Goal: Task Accomplishment & Management: Manage account settings

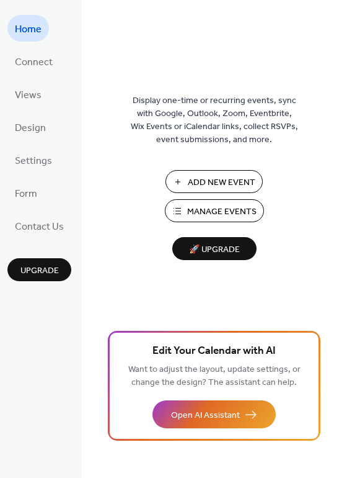
click at [226, 212] on span "Manage Events" at bounding box center [221, 211] width 69 height 13
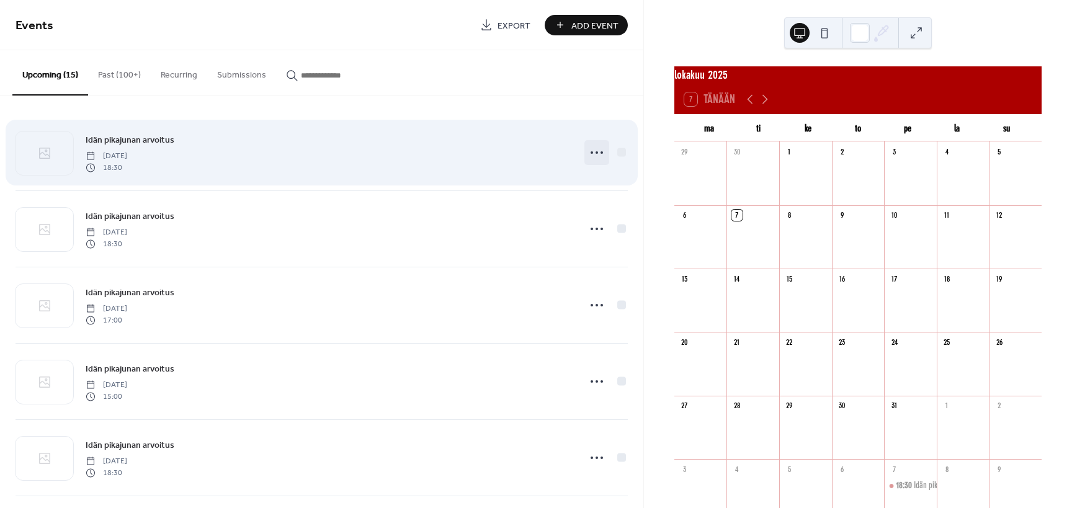
click at [597, 153] on circle at bounding box center [597, 152] width 2 height 2
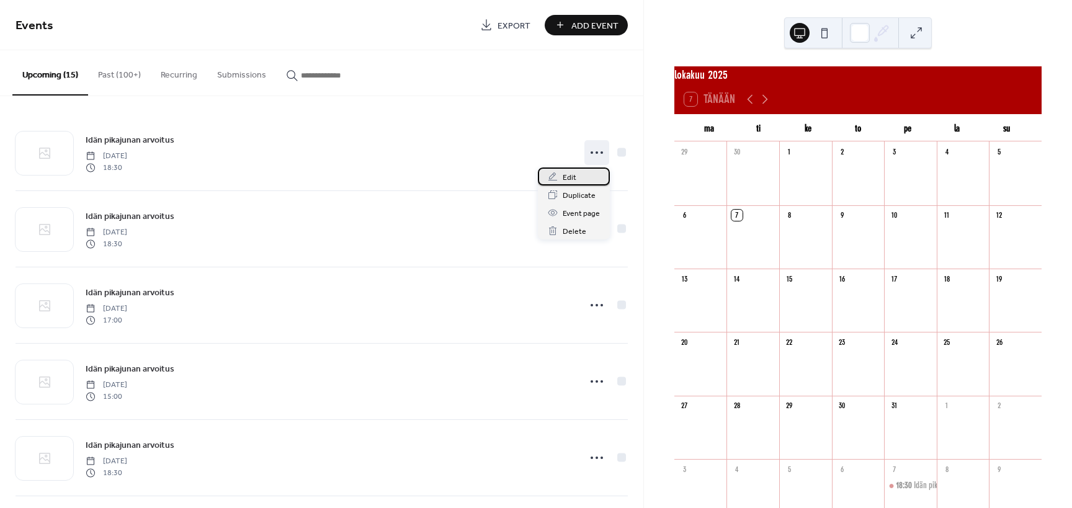
click at [566, 175] on span "Edit" at bounding box center [570, 177] width 14 height 13
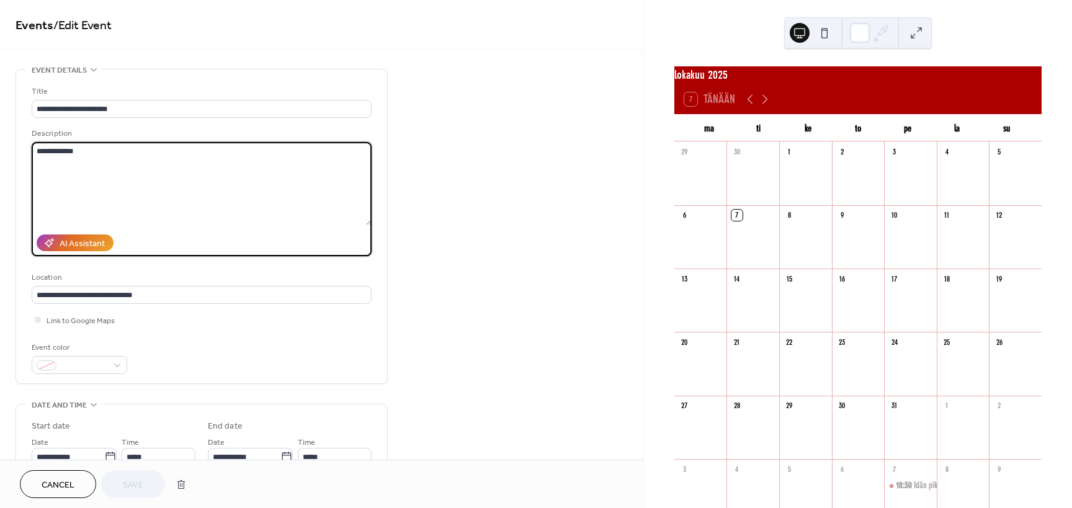
drag, startPoint x: 105, startPoint y: 151, endPoint x: -42, endPoint y: 142, distance: 147.9
click at [32, 142] on textarea "**********" at bounding box center [202, 183] width 340 height 83
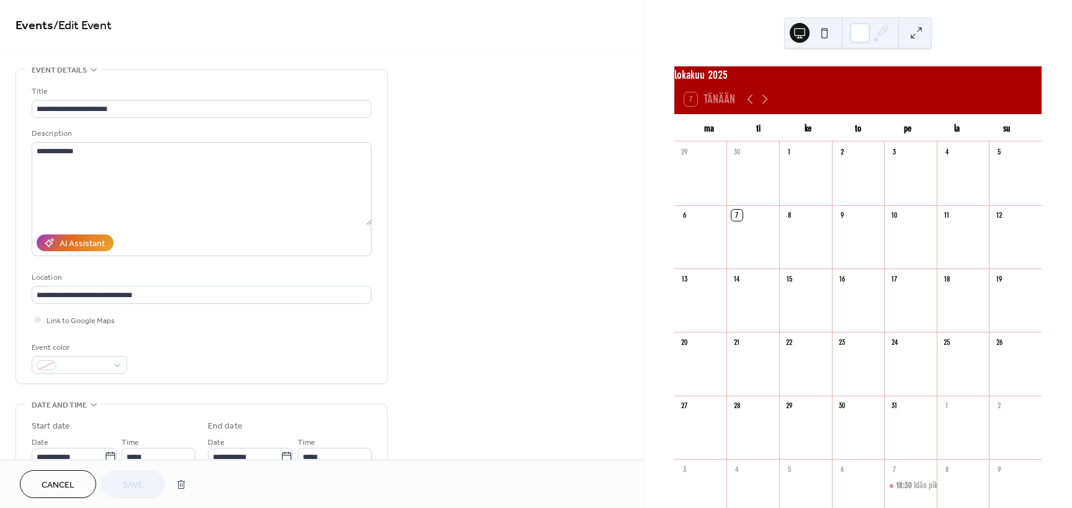
drag, startPoint x: 49, startPoint y: 484, endPoint x: 555, endPoint y: 186, distance: 586.8
click at [48, 484] on span "Cancel" at bounding box center [58, 485] width 33 height 13
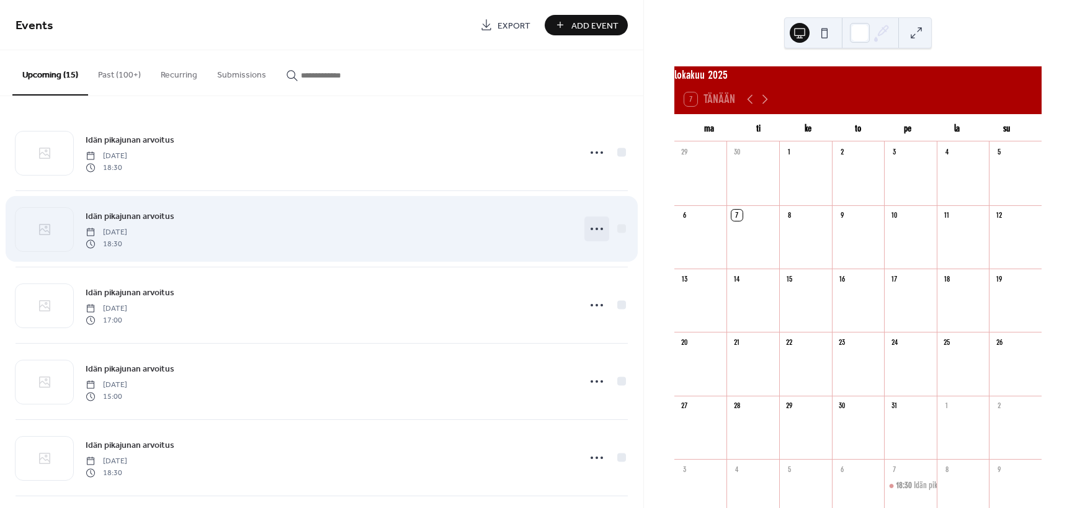
click at [594, 230] on icon at bounding box center [597, 229] width 20 height 20
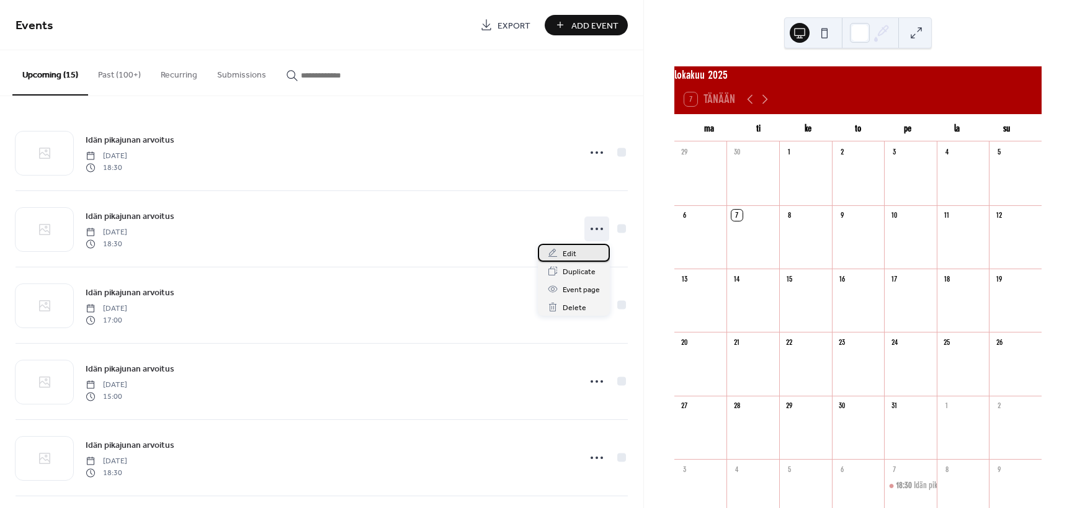
click at [560, 254] on div "Edit" at bounding box center [574, 253] width 72 height 18
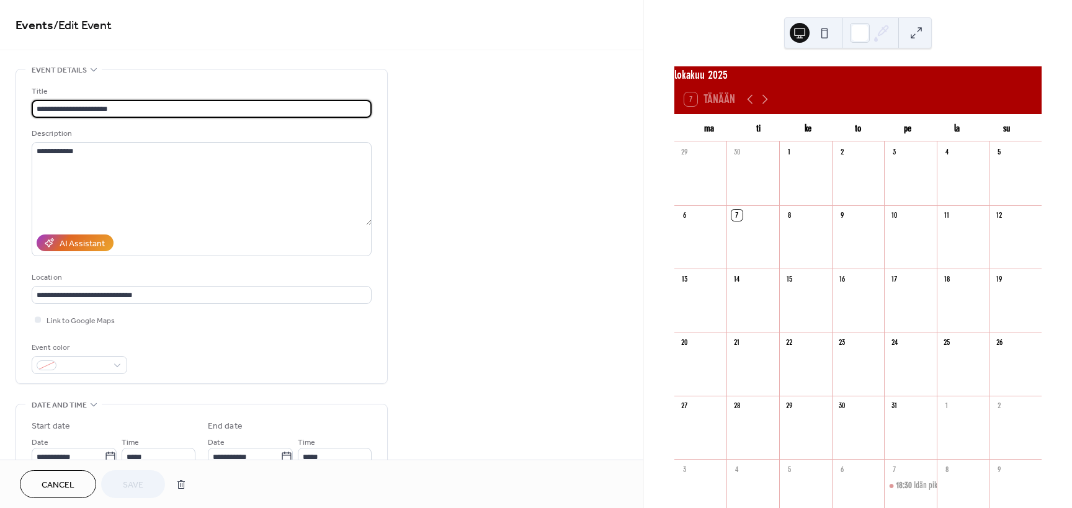
click at [37, 483] on button "Cancel" at bounding box center [58, 484] width 76 height 28
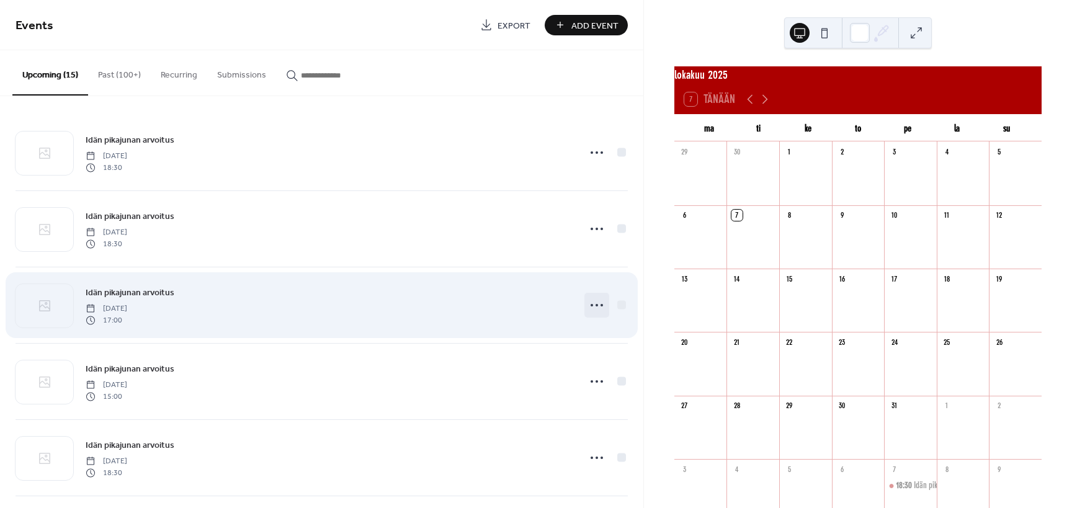
click at [597, 306] on icon at bounding box center [597, 305] width 20 height 20
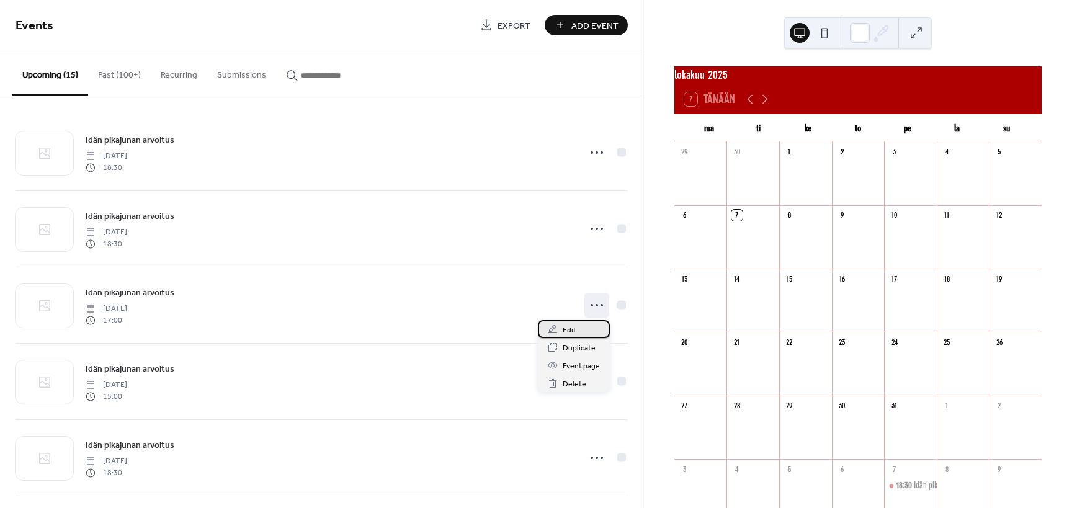
click at [574, 328] on span "Edit" at bounding box center [570, 330] width 14 height 13
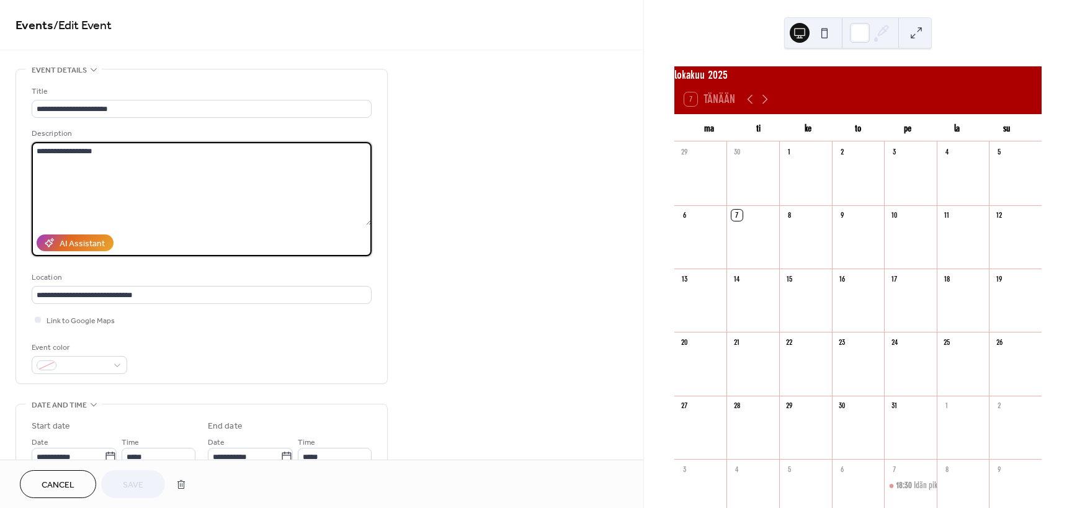
drag, startPoint x: 136, startPoint y: 152, endPoint x: -54, endPoint y: 149, distance: 189.9
click at [32, 149] on textarea "**********" at bounding box center [202, 183] width 340 height 83
paste textarea
type textarea "**********"
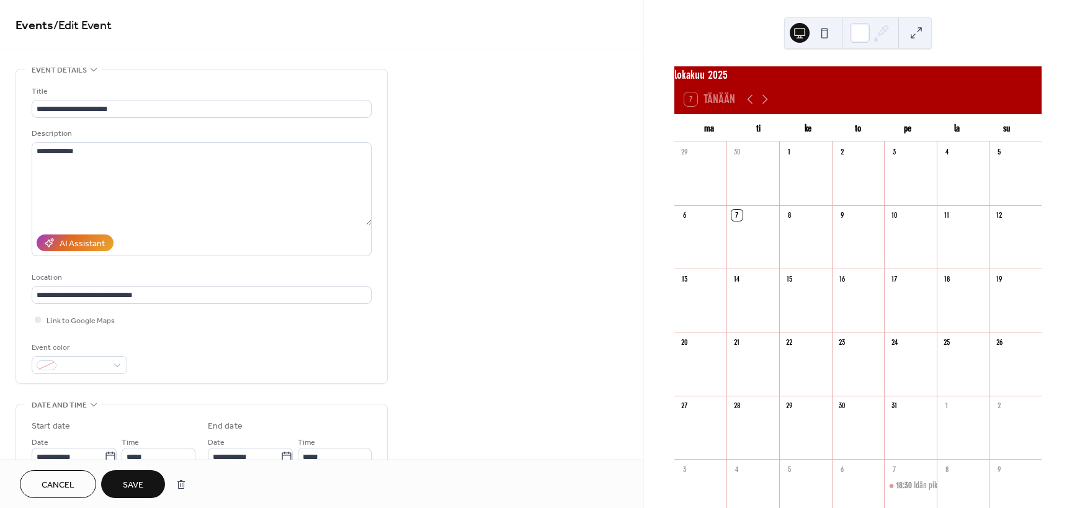
click at [129, 485] on span "Save" at bounding box center [133, 485] width 20 height 13
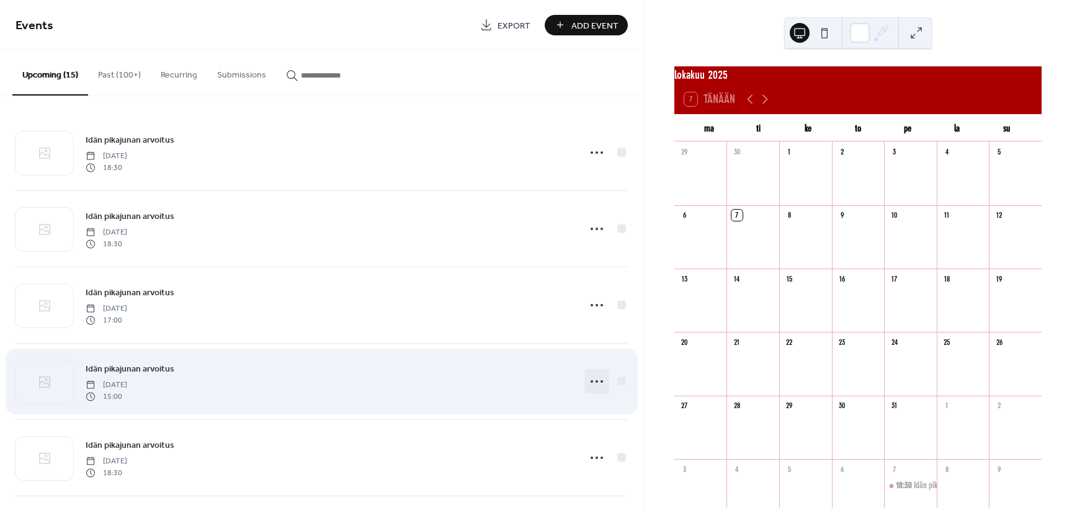
click at [595, 377] on icon at bounding box center [597, 382] width 20 height 20
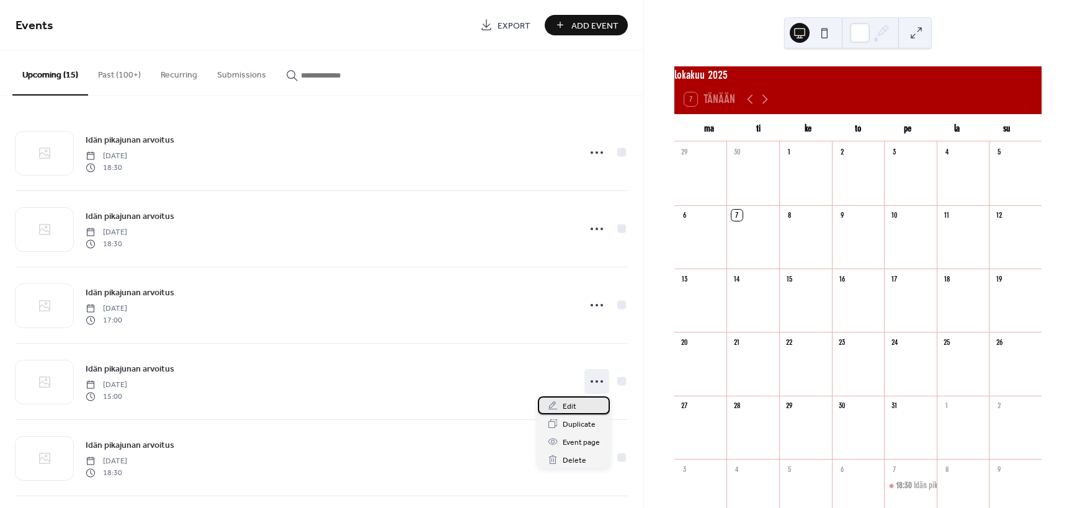
click at [563, 403] on span "Edit" at bounding box center [570, 406] width 14 height 13
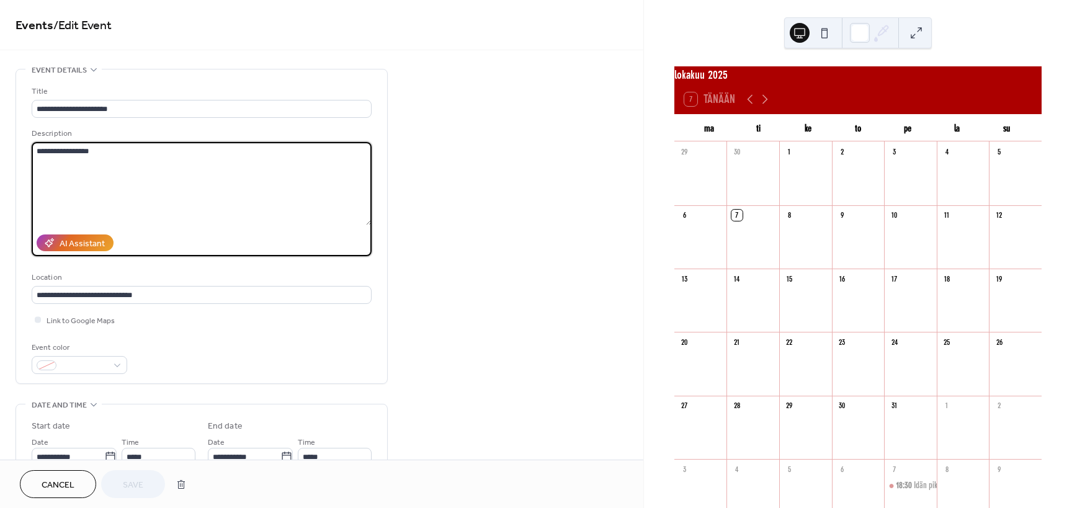
drag, startPoint x: 106, startPoint y: 155, endPoint x: -7, endPoint y: 156, distance: 113.5
click at [32, 156] on textarea "**********" at bounding box center [202, 183] width 340 height 83
paste textarea
type textarea "**********"
click at [138, 483] on span "Save" at bounding box center [133, 485] width 20 height 13
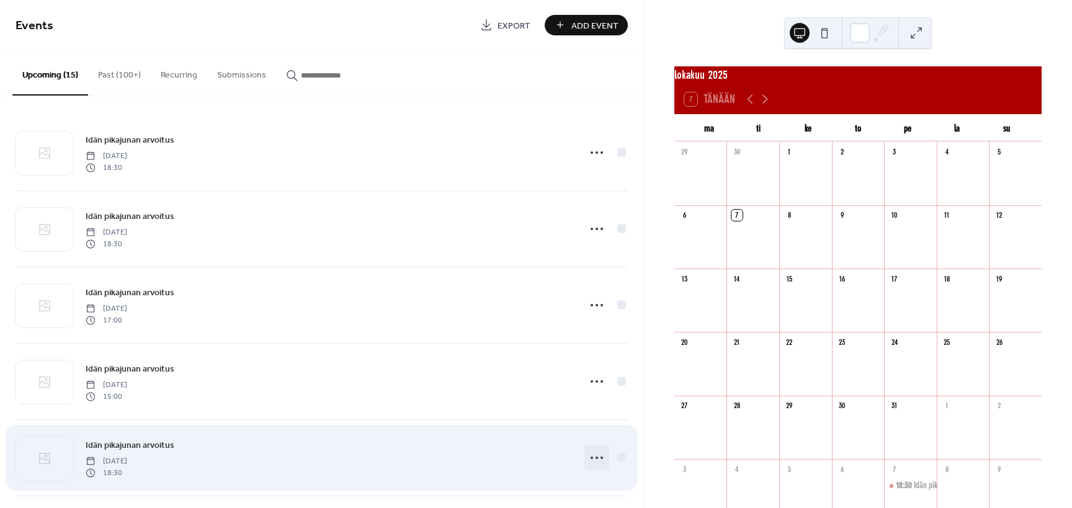
click at [596, 457] on icon at bounding box center [597, 458] width 20 height 20
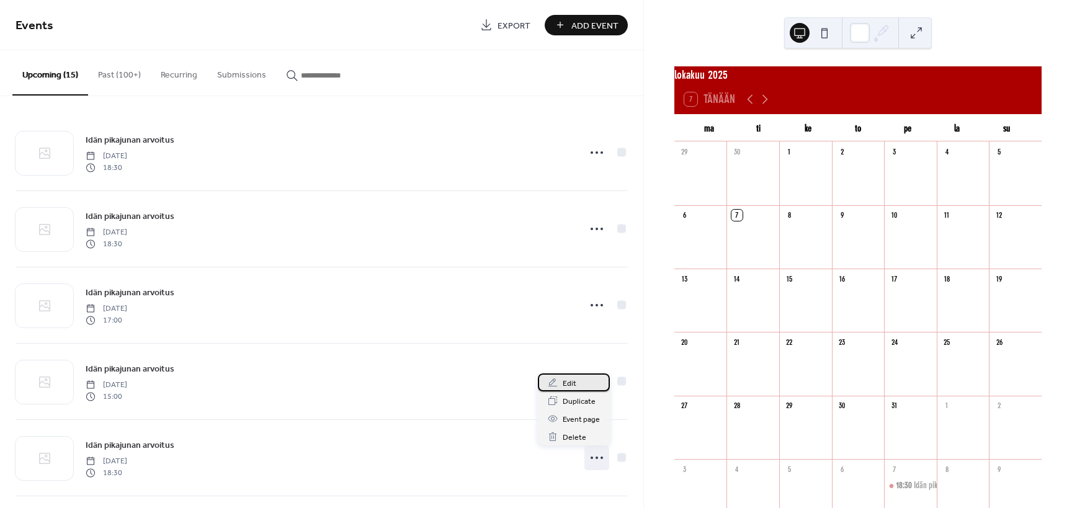
click at [570, 381] on span "Edit" at bounding box center [570, 383] width 14 height 13
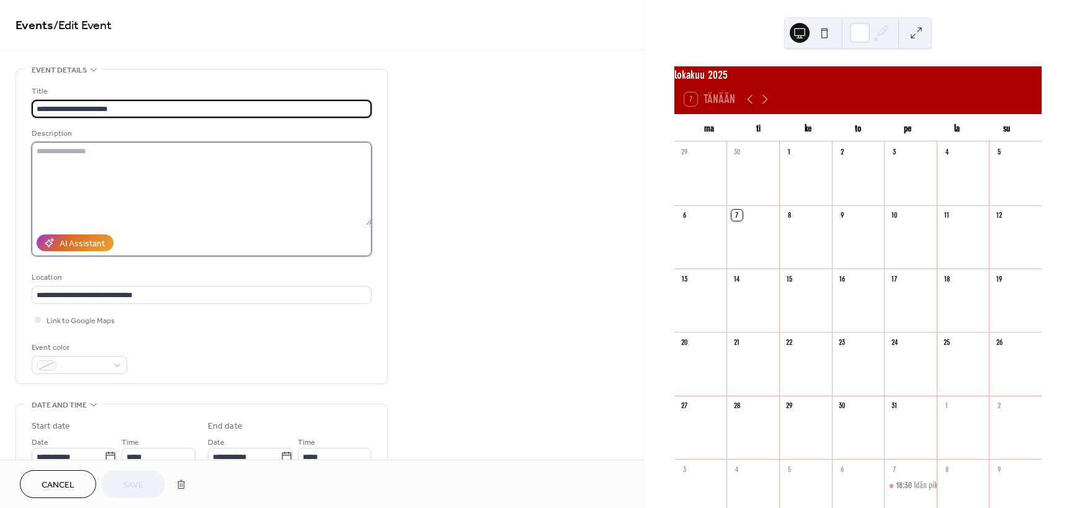
click at [68, 159] on textarea at bounding box center [202, 183] width 340 height 83
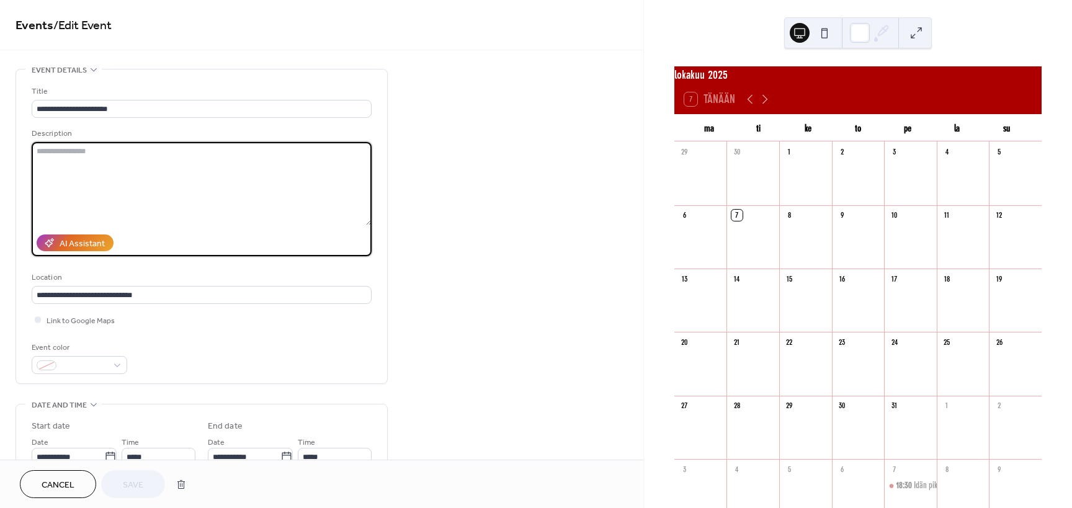
paste textarea "**********"
type textarea "**********"
drag, startPoint x: 141, startPoint y: 484, endPoint x: 620, endPoint y: 284, distance: 518.6
click at [141, 483] on span "Save" at bounding box center [133, 485] width 20 height 13
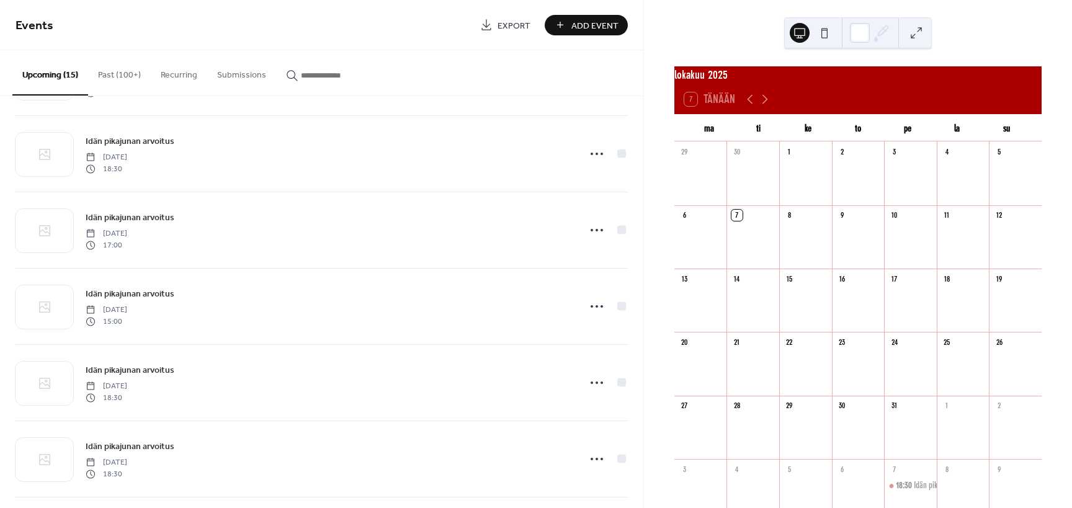
scroll to position [384, 0]
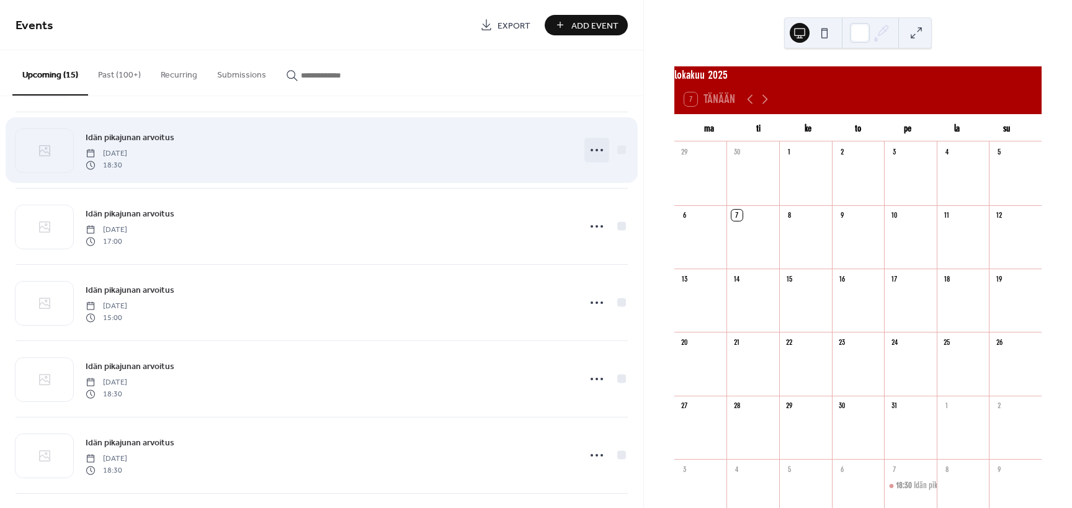
click at [597, 151] on icon at bounding box center [597, 150] width 20 height 20
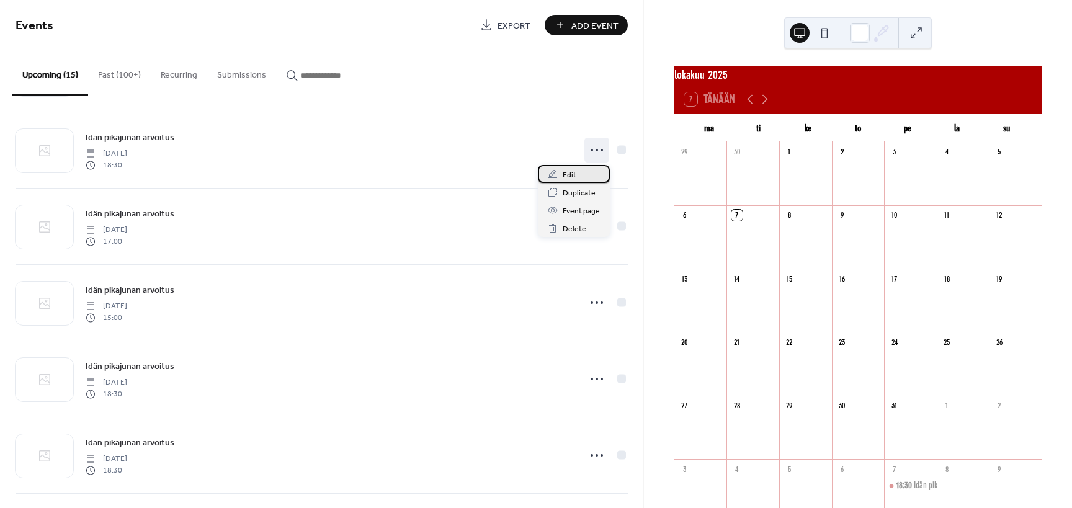
click at [583, 175] on div "Edit" at bounding box center [574, 174] width 72 height 18
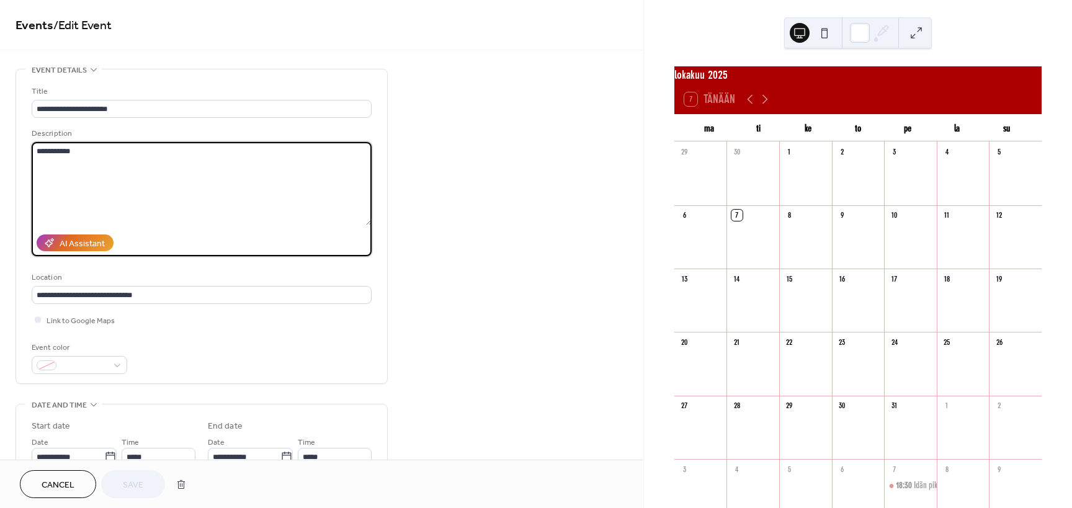
drag, startPoint x: 148, startPoint y: 152, endPoint x: -43, endPoint y: 138, distance: 191.6
click at [32, 142] on textarea "**********" at bounding box center [202, 183] width 340 height 83
paste textarea "*"
type textarea "**********"
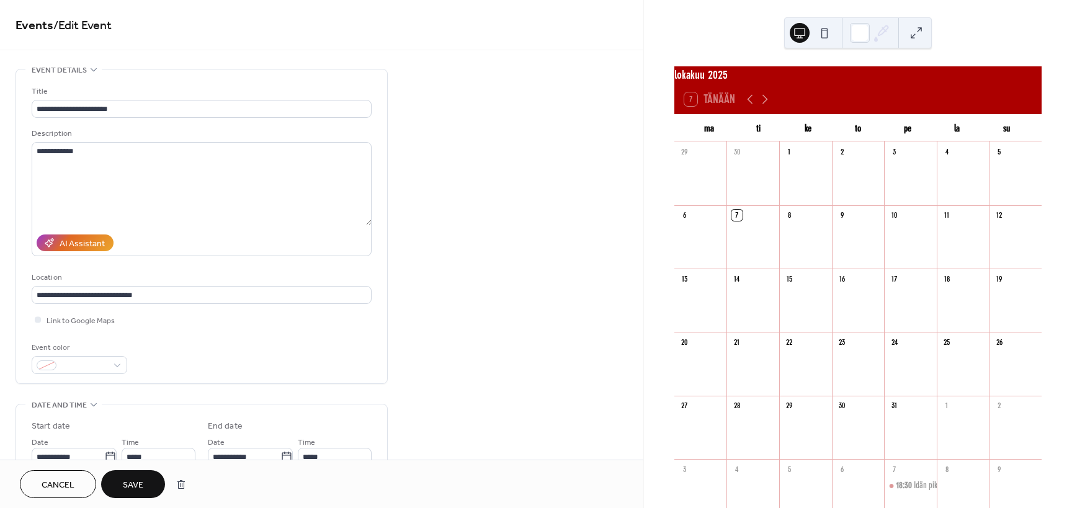
click at [131, 488] on span "Save" at bounding box center [133, 485] width 20 height 13
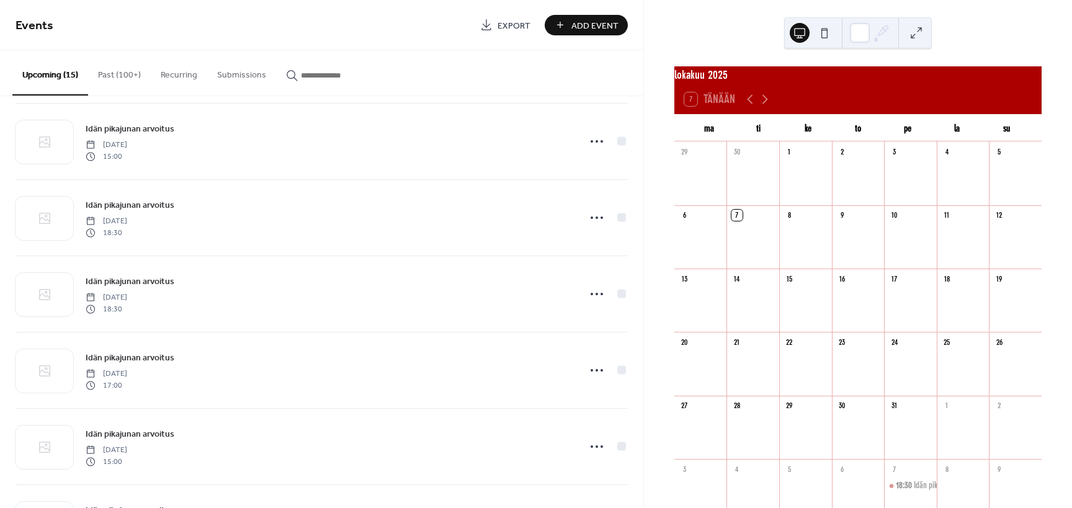
scroll to position [251, 0]
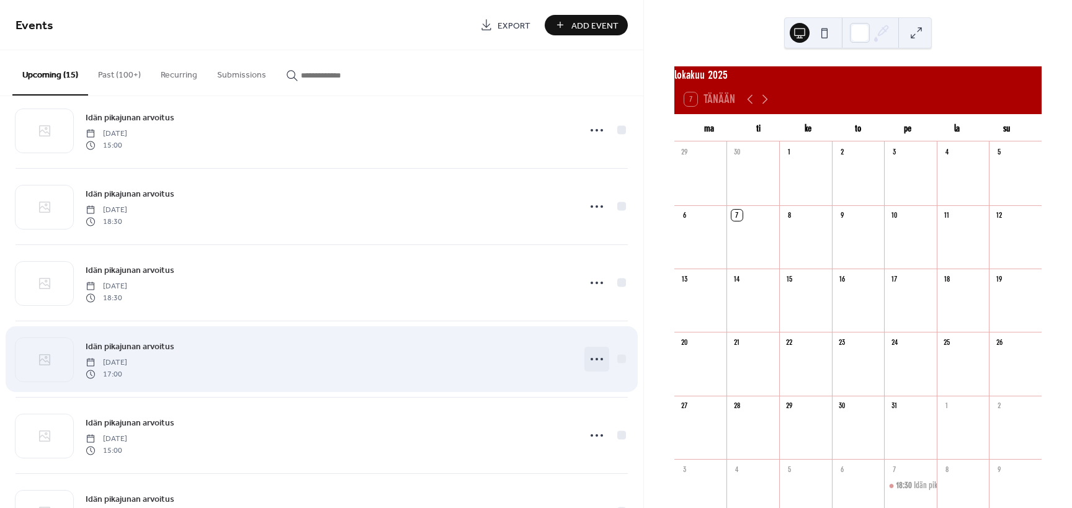
click at [595, 358] on icon at bounding box center [597, 359] width 20 height 20
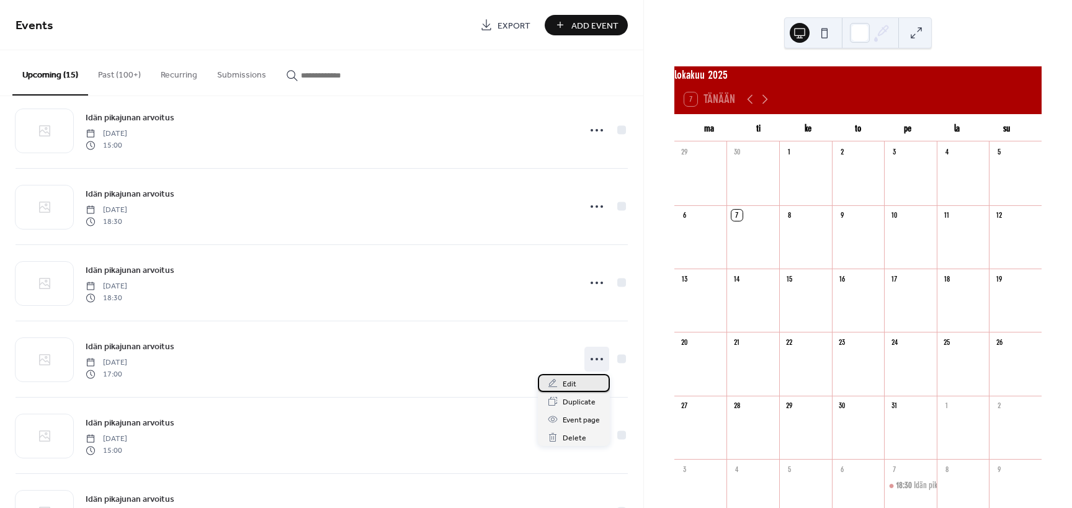
click at [570, 383] on span "Edit" at bounding box center [570, 384] width 14 height 13
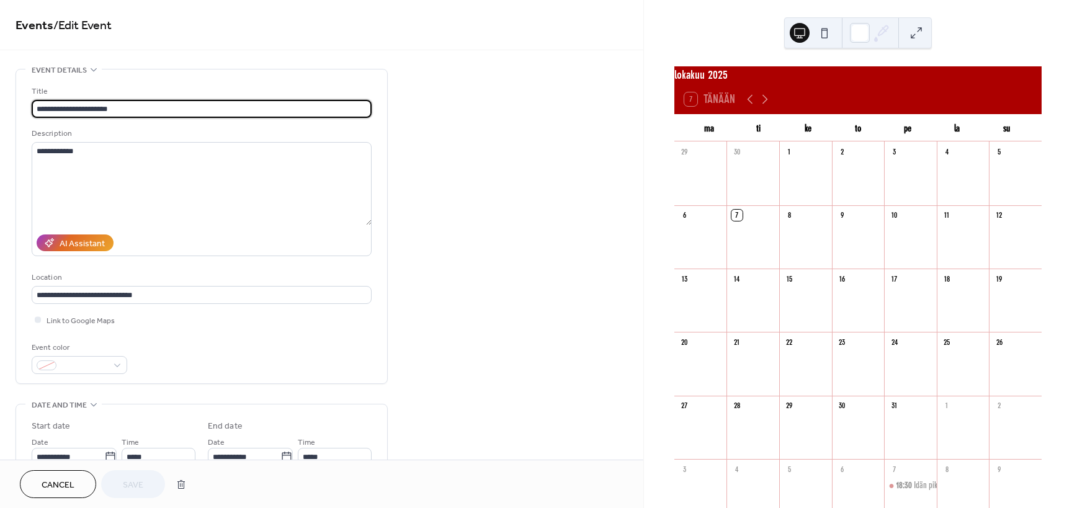
click at [49, 481] on span "Cancel" at bounding box center [58, 485] width 33 height 13
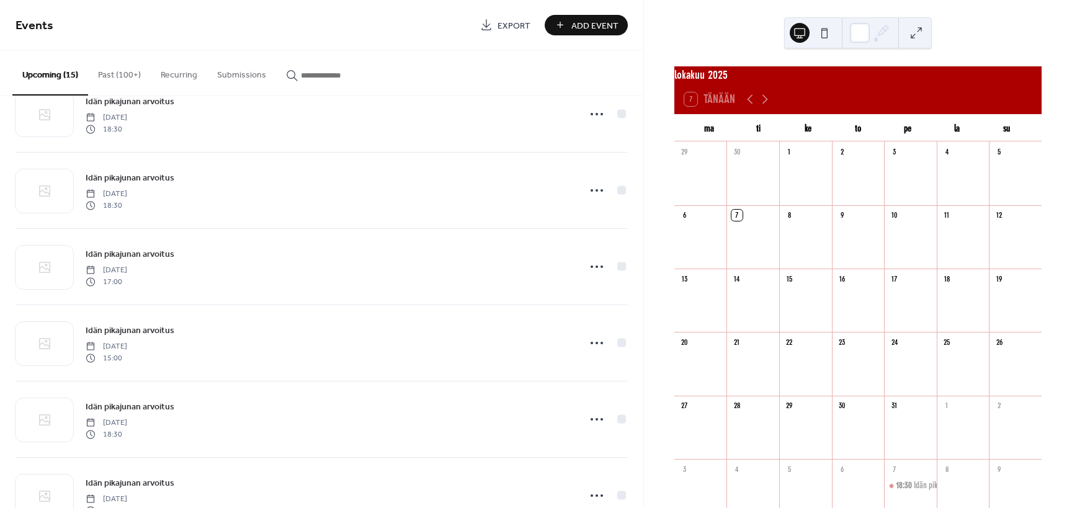
scroll to position [347, 0]
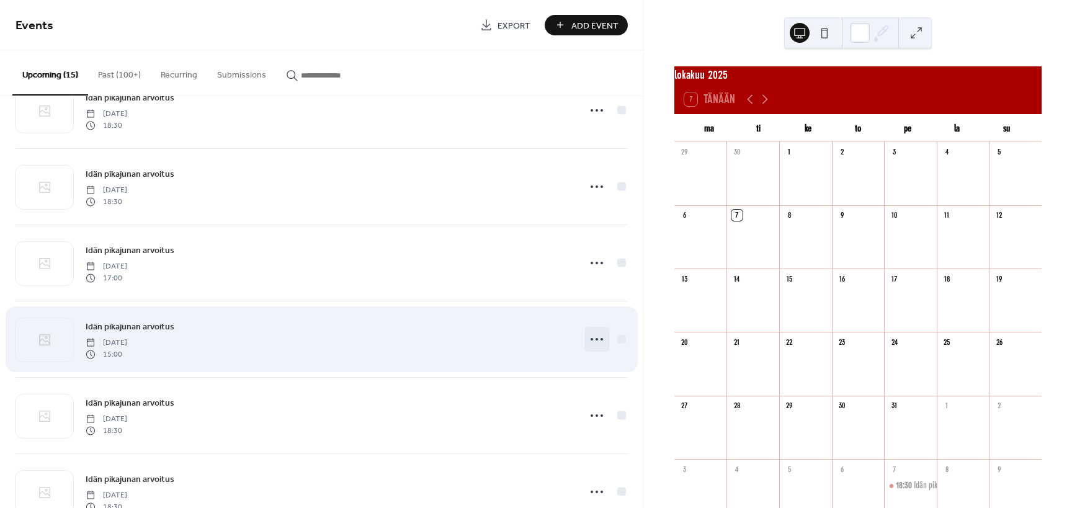
click at [598, 339] on icon at bounding box center [597, 339] width 20 height 20
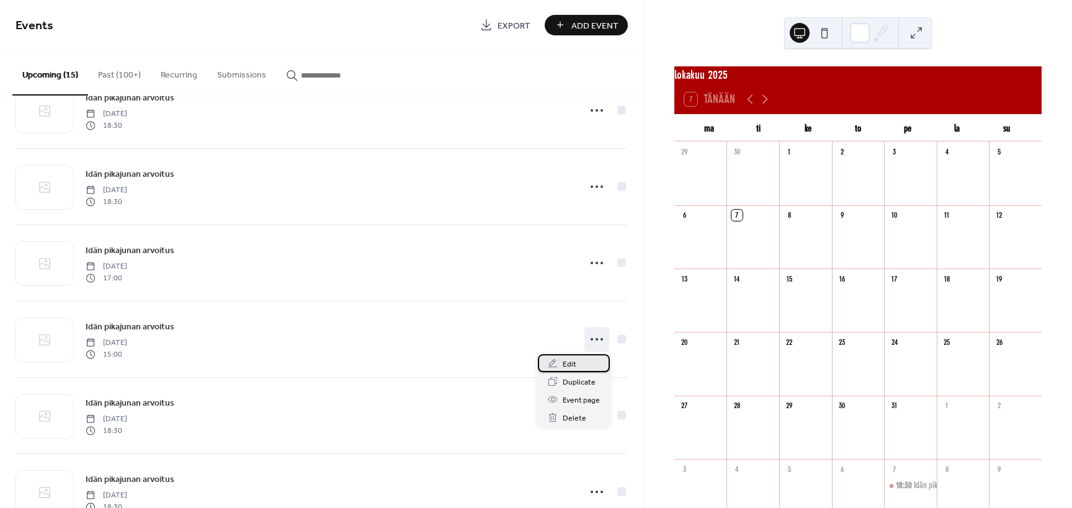
click at [570, 362] on span "Edit" at bounding box center [570, 364] width 14 height 13
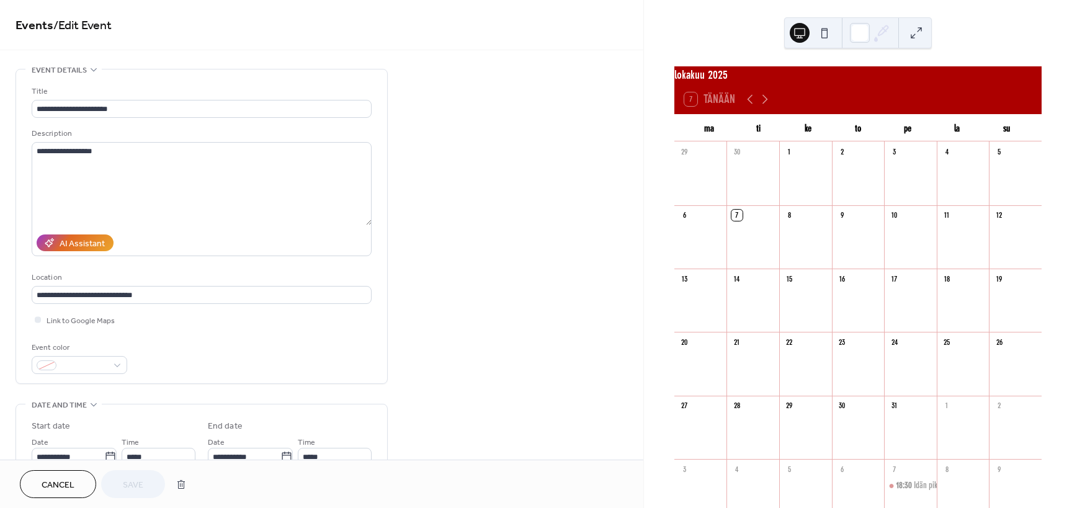
click at [571, 362] on div "**********" at bounding box center [321, 448] width 643 height 759
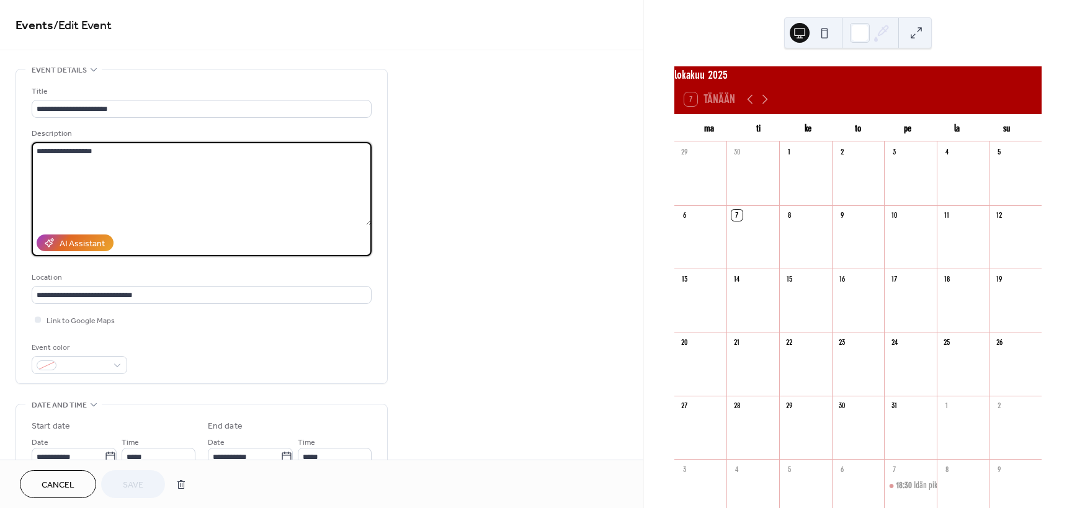
drag, startPoint x: 125, startPoint y: 158, endPoint x: 92, endPoint y: 159, distance: 32.9
click at [32, 148] on textarea "**********" at bounding box center [202, 183] width 340 height 83
paste textarea
type textarea "**********"
click at [130, 479] on span "Save" at bounding box center [133, 485] width 20 height 13
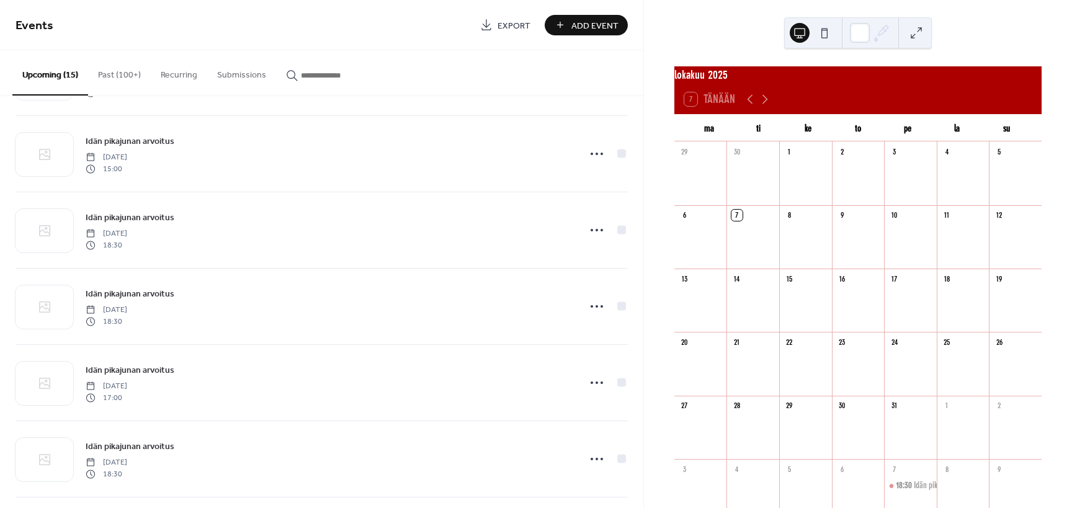
scroll to position [769, 0]
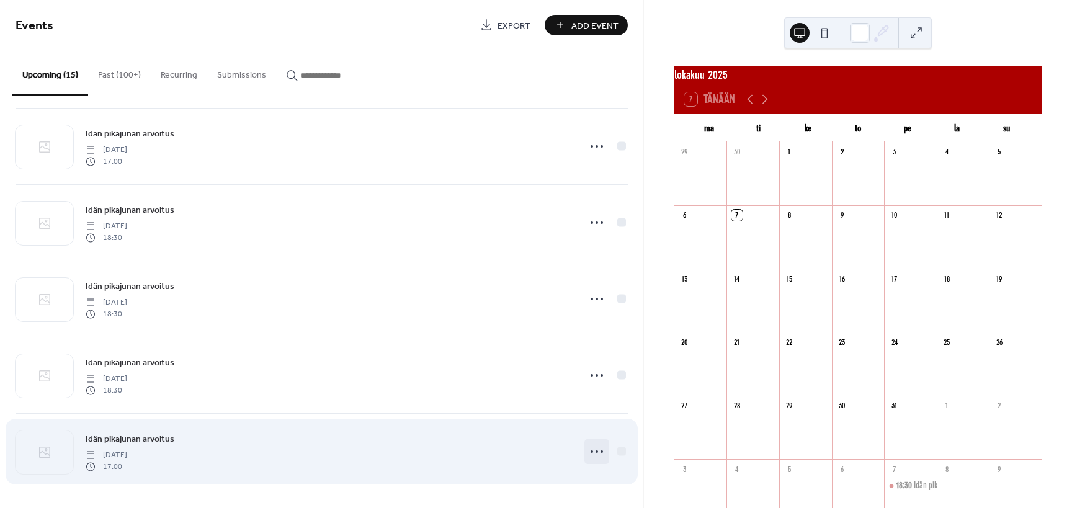
click at [594, 452] on icon at bounding box center [597, 452] width 20 height 20
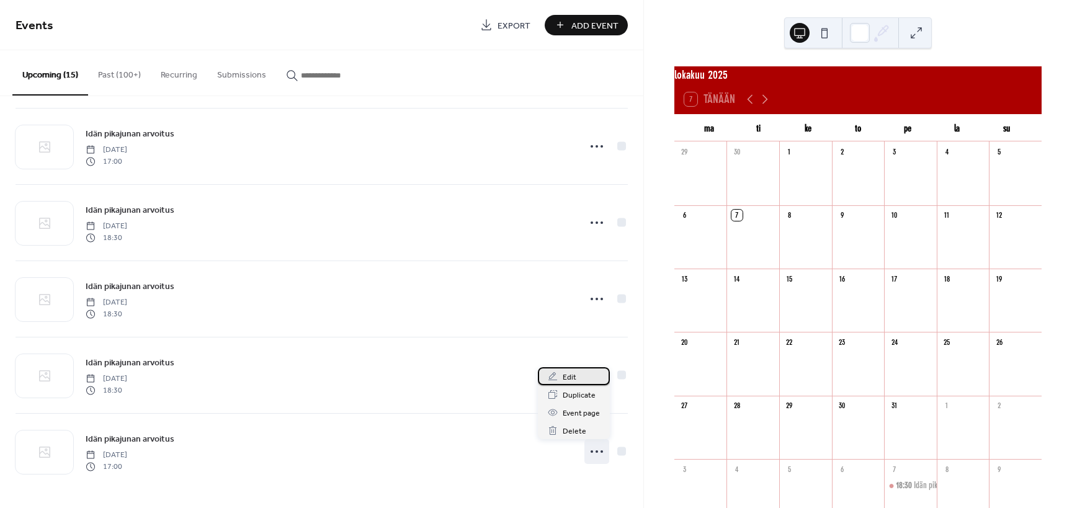
click at [574, 378] on span "Edit" at bounding box center [570, 377] width 14 height 13
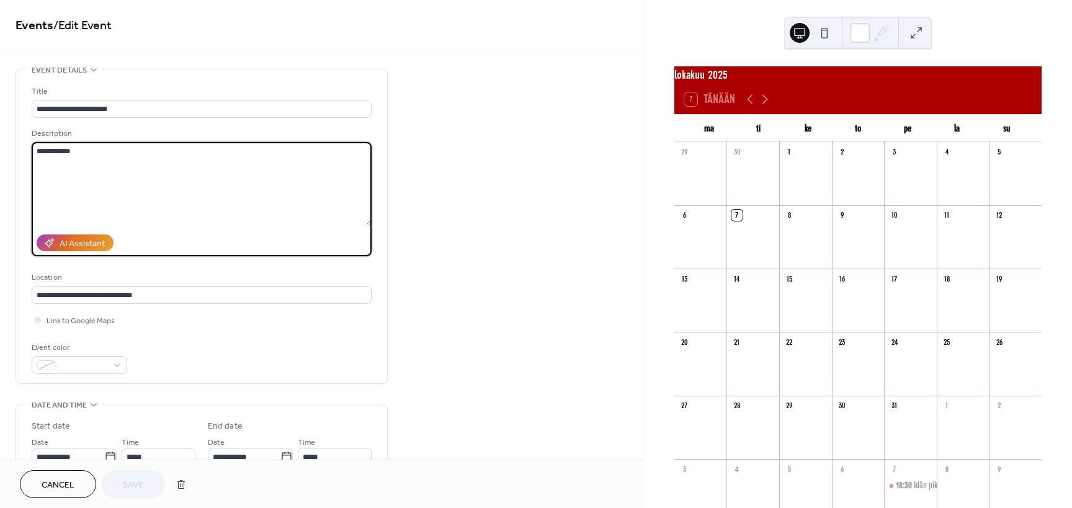
drag, startPoint x: 92, startPoint y: 156, endPoint x: 118, endPoint y: 193, distance: 45.3
click at [32, 151] on textarea "**********" at bounding box center [202, 183] width 340 height 83
paste textarea "*"
type textarea "**********"
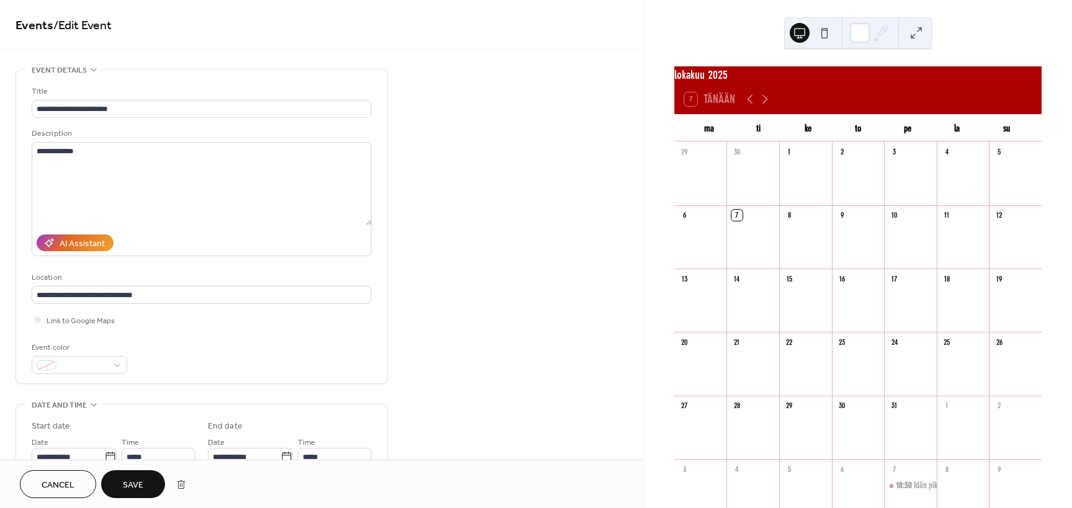
click at [137, 479] on span "Save" at bounding box center [133, 485] width 20 height 13
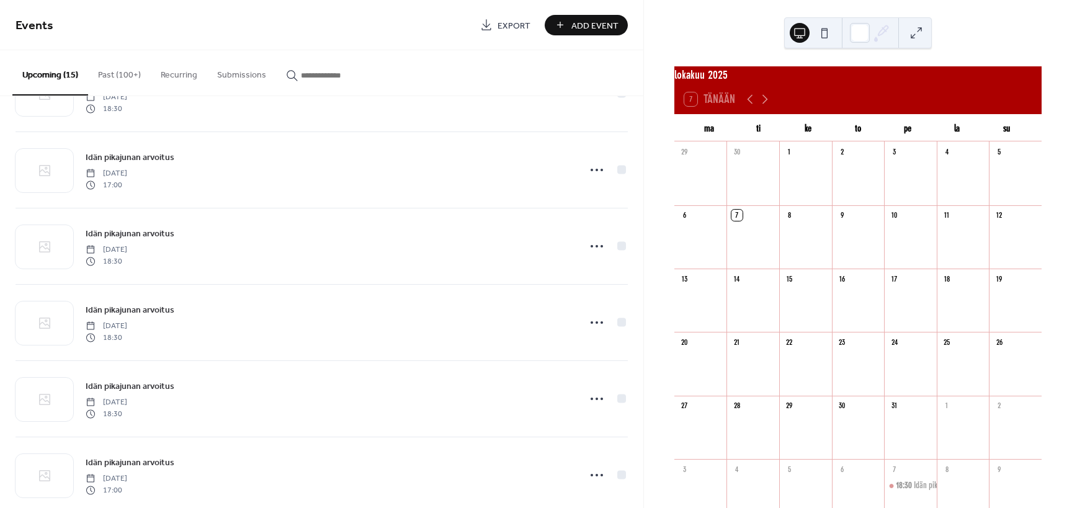
scroll to position [769, 0]
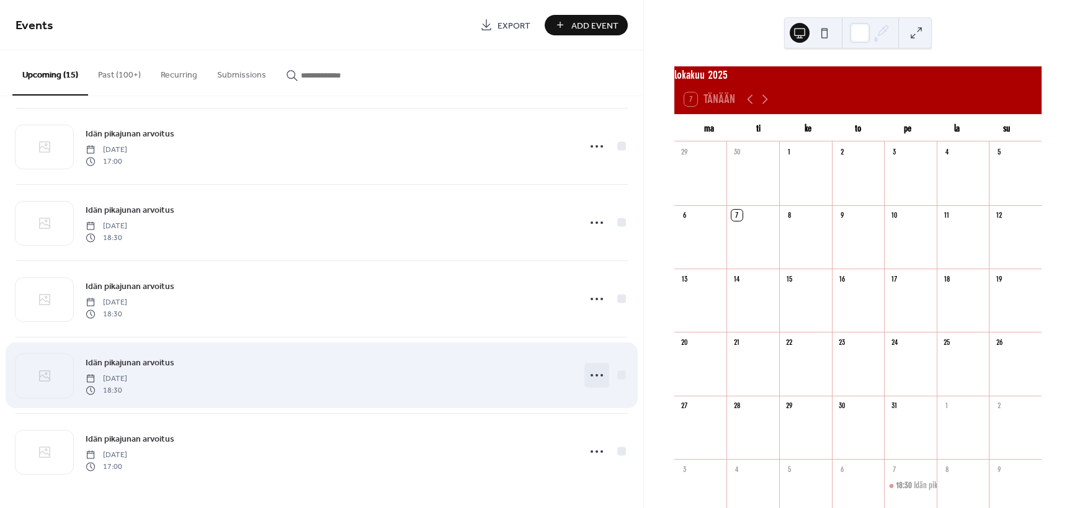
click at [594, 373] on icon at bounding box center [597, 375] width 20 height 20
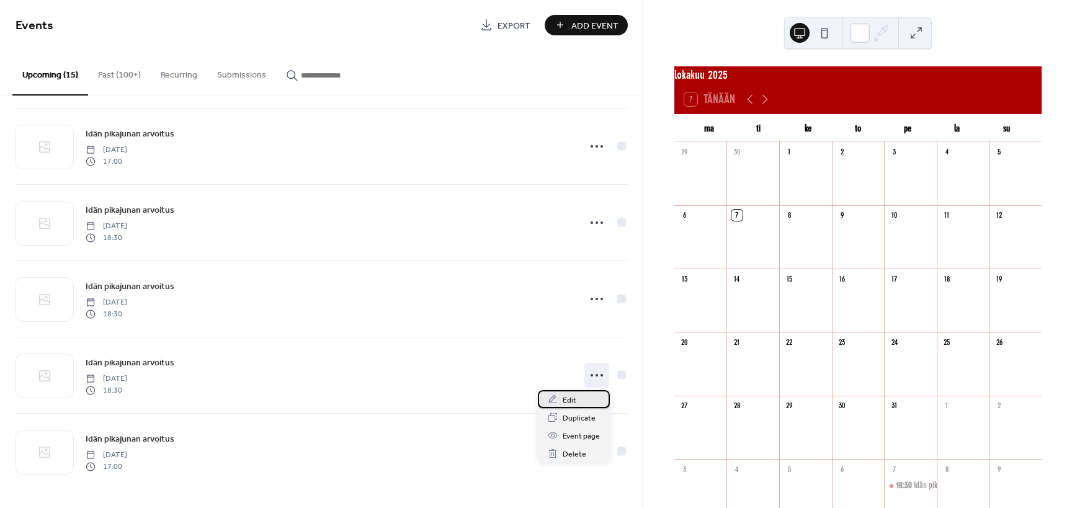
click at [558, 399] on div "Edit" at bounding box center [574, 399] width 72 height 18
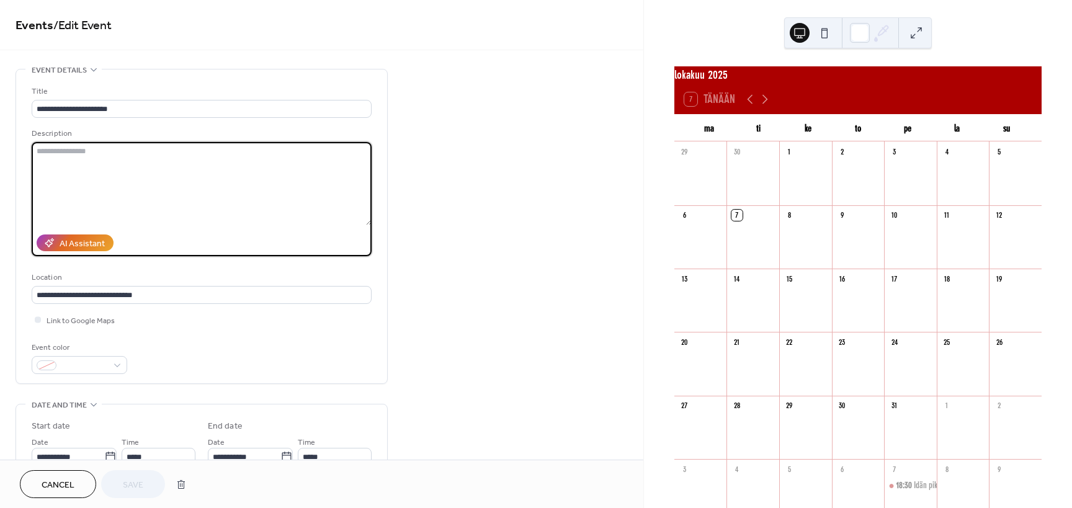
click at [93, 158] on textarea at bounding box center [202, 183] width 340 height 83
paste textarea "**********"
type textarea "**********"
drag, startPoint x: 132, startPoint y: 488, endPoint x: 572, endPoint y: 317, distance: 472.0
click at [133, 487] on span "Save" at bounding box center [133, 485] width 20 height 13
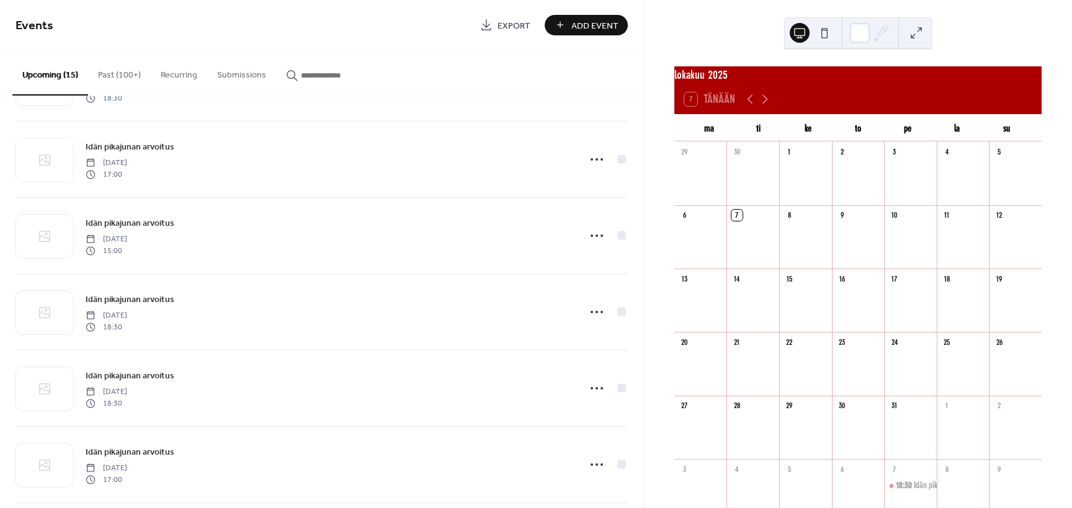
scroll to position [769, 0]
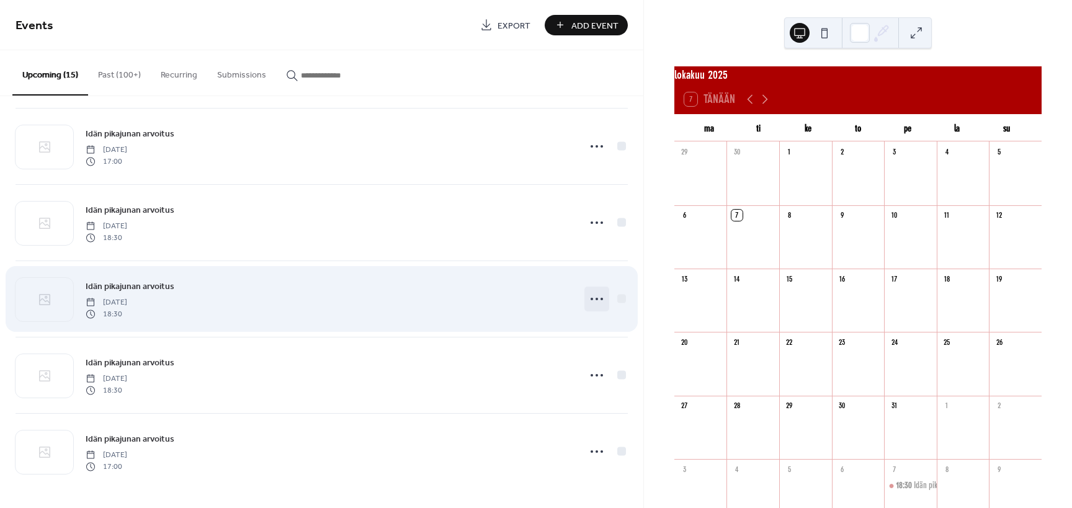
click at [597, 300] on icon at bounding box center [597, 299] width 20 height 20
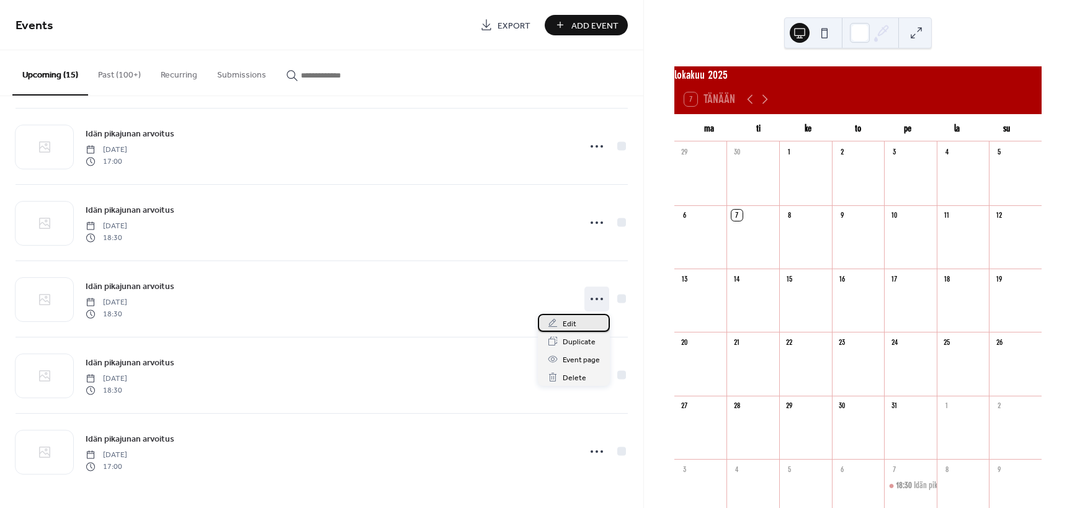
click at [571, 326] on span "Edit" at bounding box center [570, 324] width 14 height 13
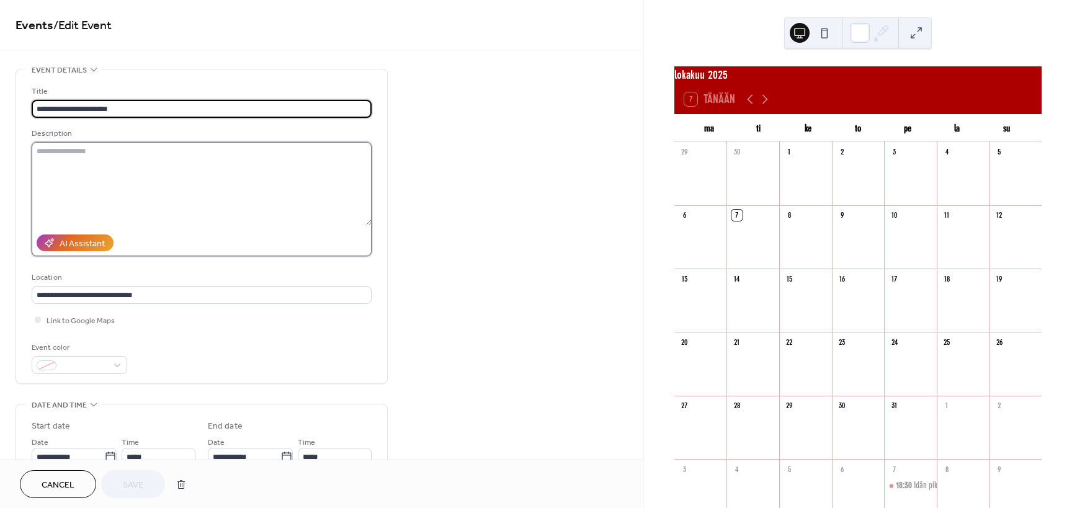
click at [94, 163] on textarea at bounding box center [202, 183] width 340 height 83
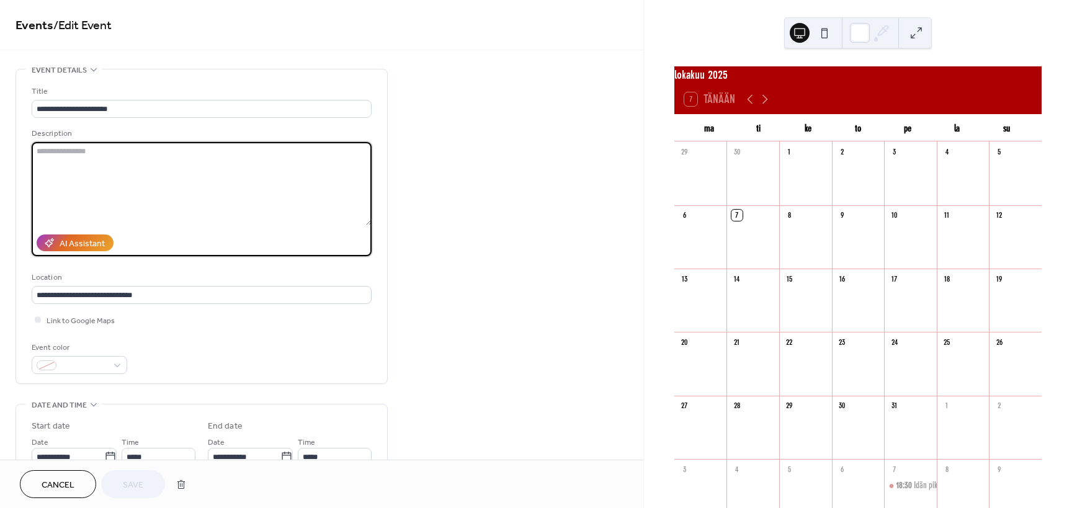
paste textarea "**********"
type textarea "**********"
click at [130, 483] on span "Save" at bounding box center [133, 485] width 20 height 13
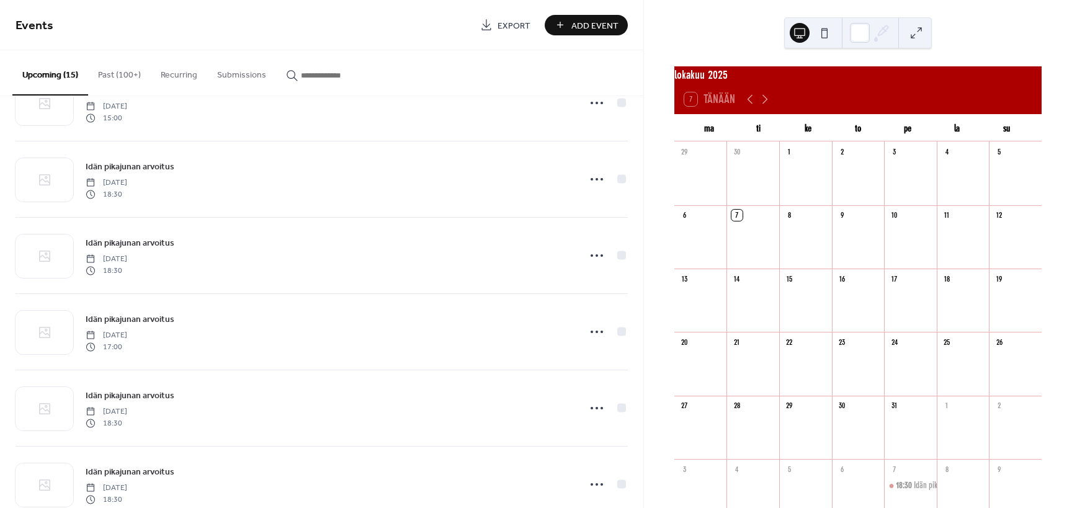
scroll to position [769, 0]
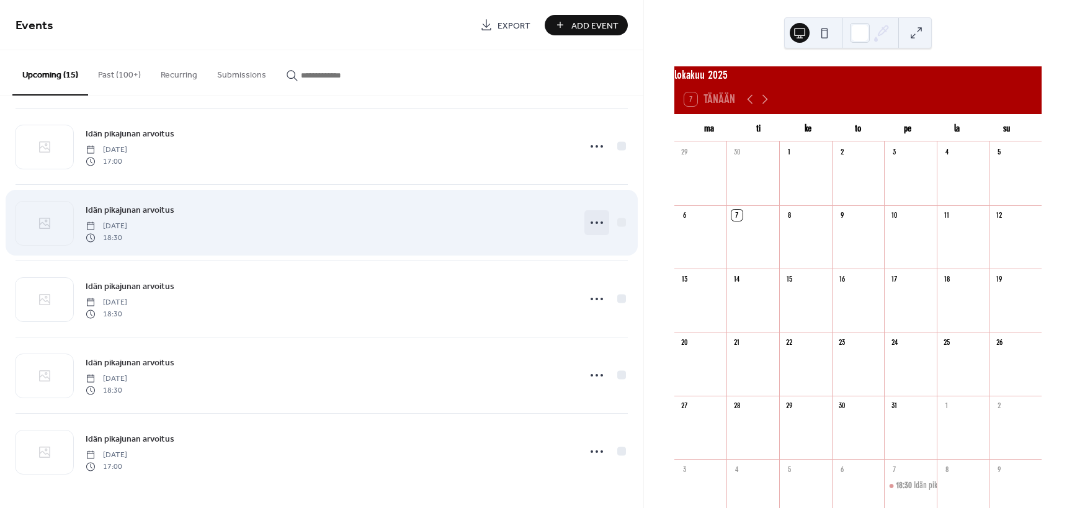
click at [596, 223] on icon at bounding box center [597, 223] width 20 height 20
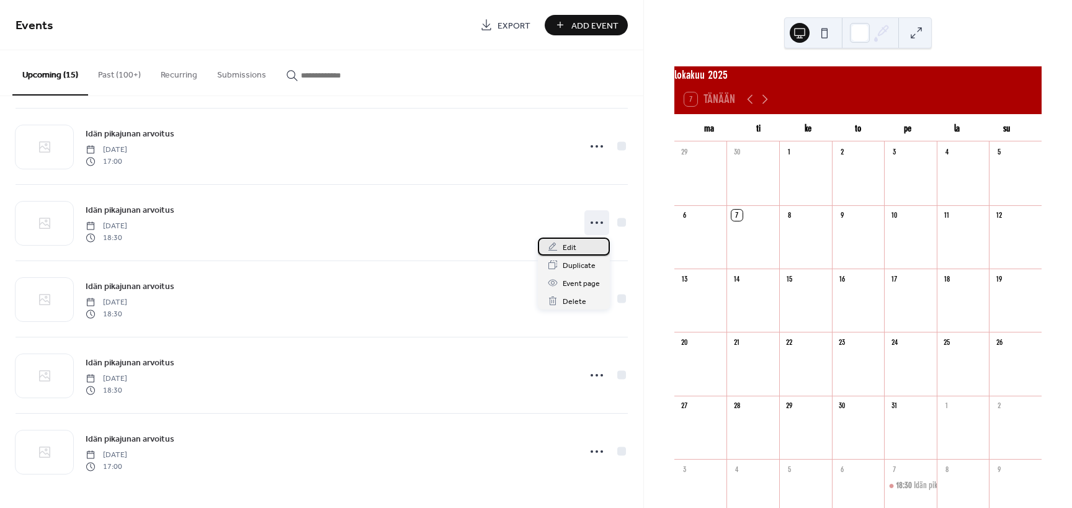
click at [573, 248] on span "Edit" at bounding box center [570, 247] width 14 height 13
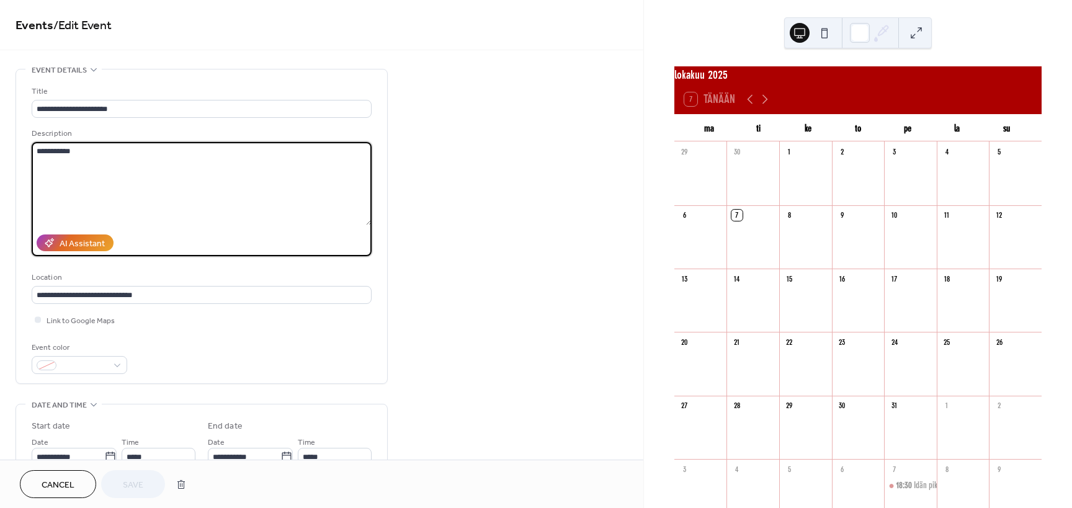
drag, startPoint x: 94, startPoint y: 150, endPoint x: -21, endPoint y: 150, distance: 115.4
click at [32, 150] on textarea "**********" at bounding box center [202, 183] width 340 height 83
paste textarea "*"
type textarea "**********"
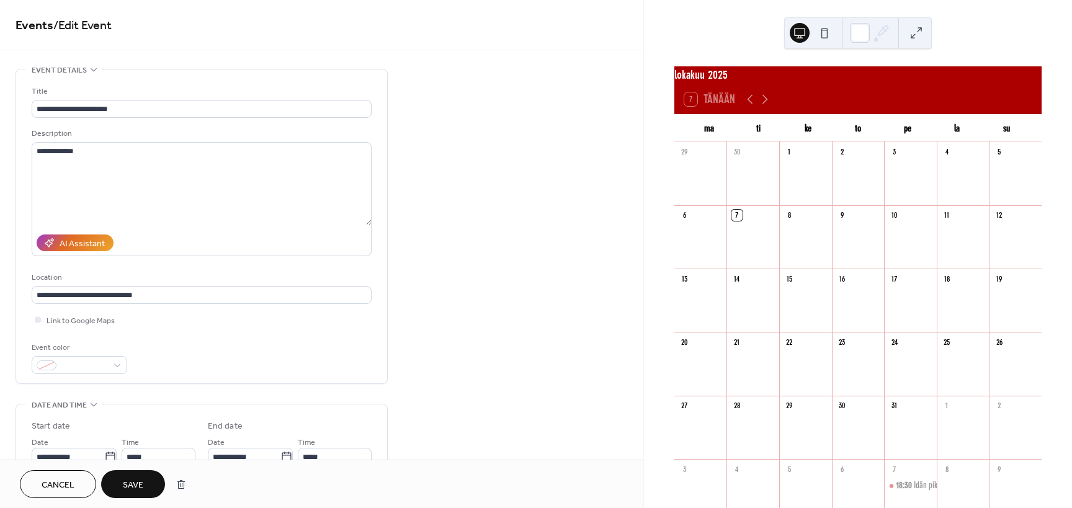
click at [128, 486] on span "Save" at bounding box center [133, 485] width 20 height 13
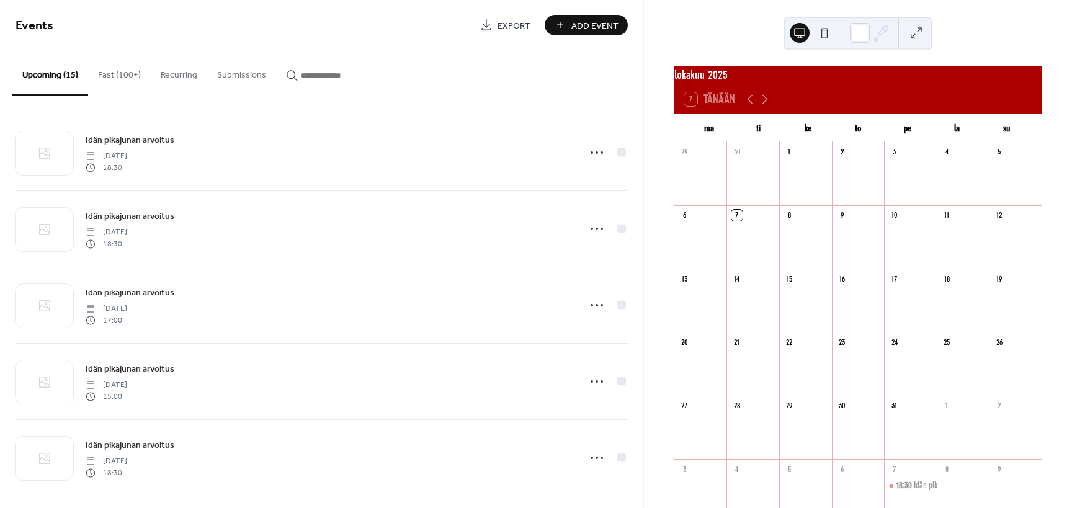
scroll to position [769, 0]
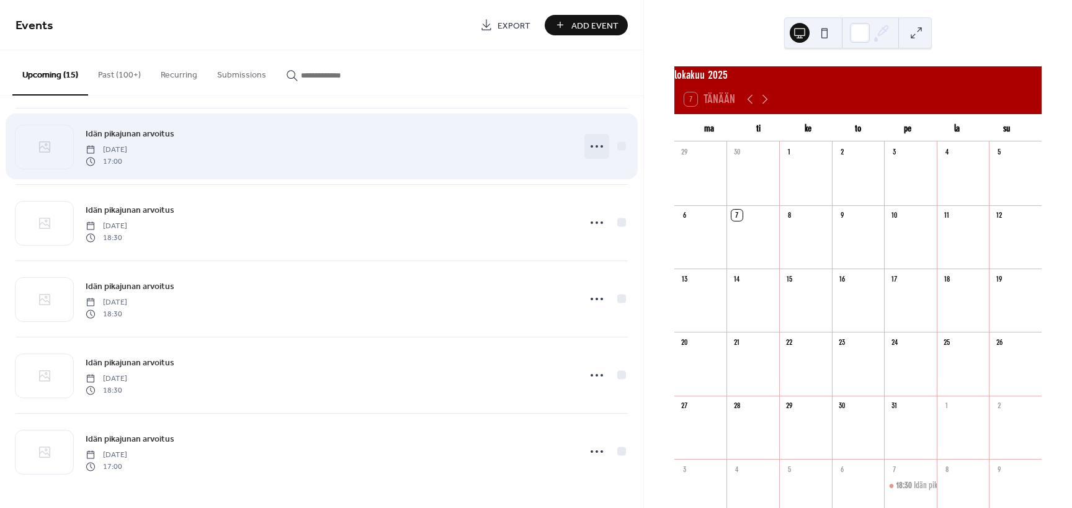
click at [592, 146] on circle at bounding box center [592, 146] width 2 height 2
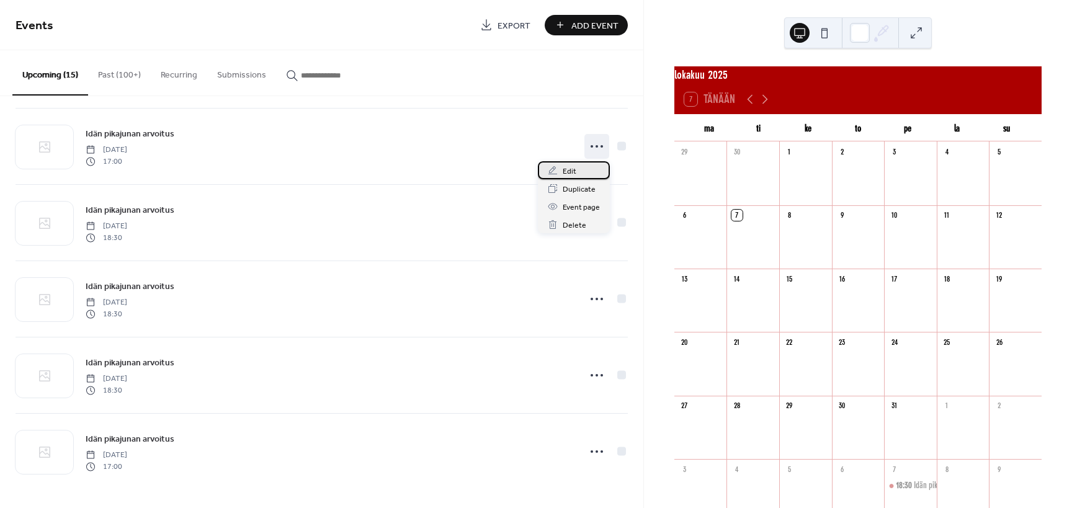
click at [568, 168] on span "Edit" at bounding box center [570, 171] width 14 height 13
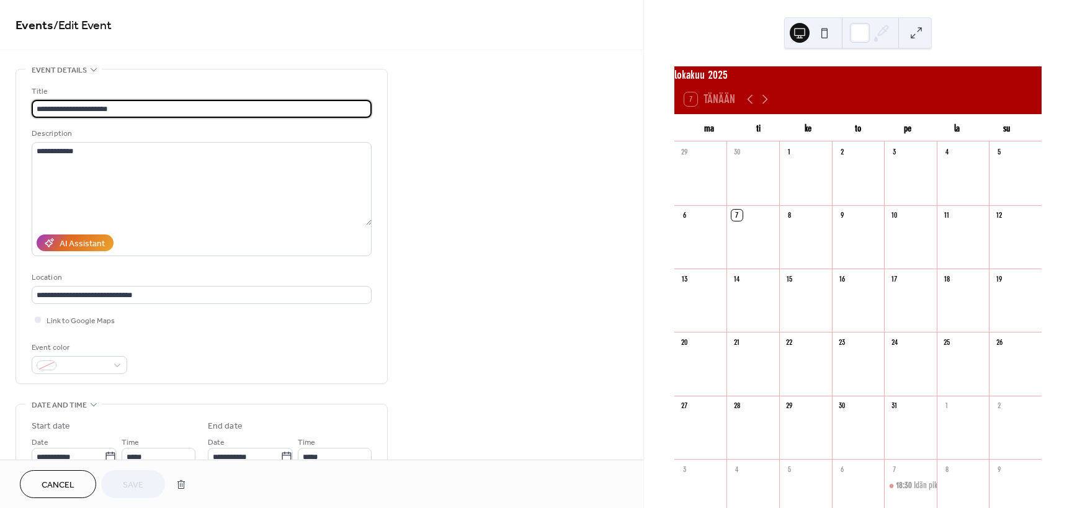
click at [40, 477] on button "Cancel" at bounding box center [58, 484] width 76 height 28
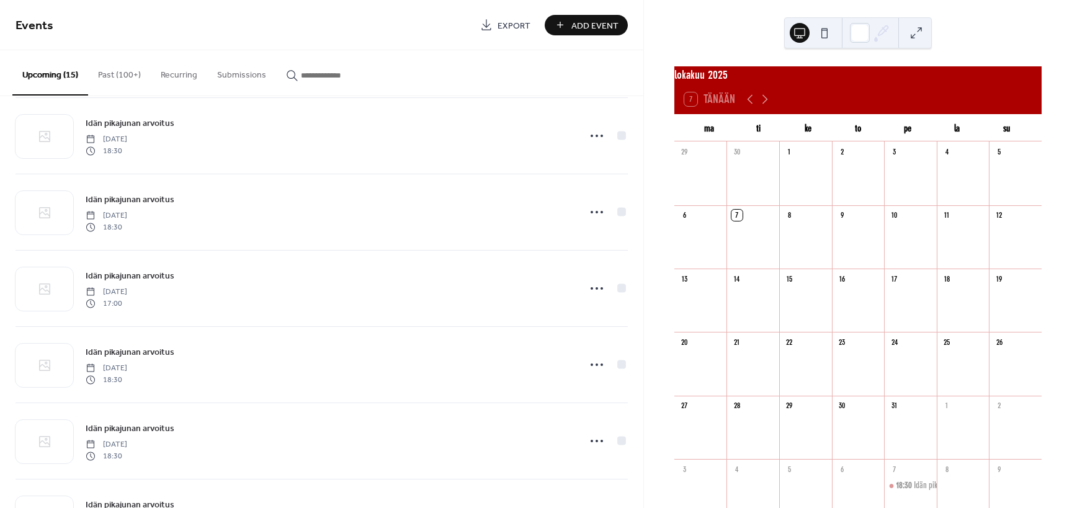
scroll to position [604, 0]
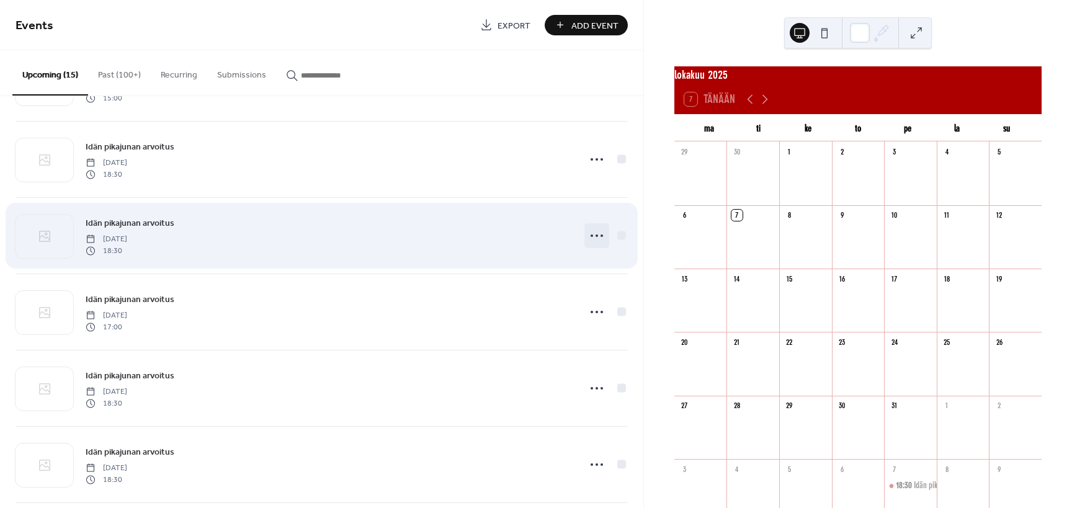
click at [590, 231] on icon at bounding box center [597, 236] width 20 height 20
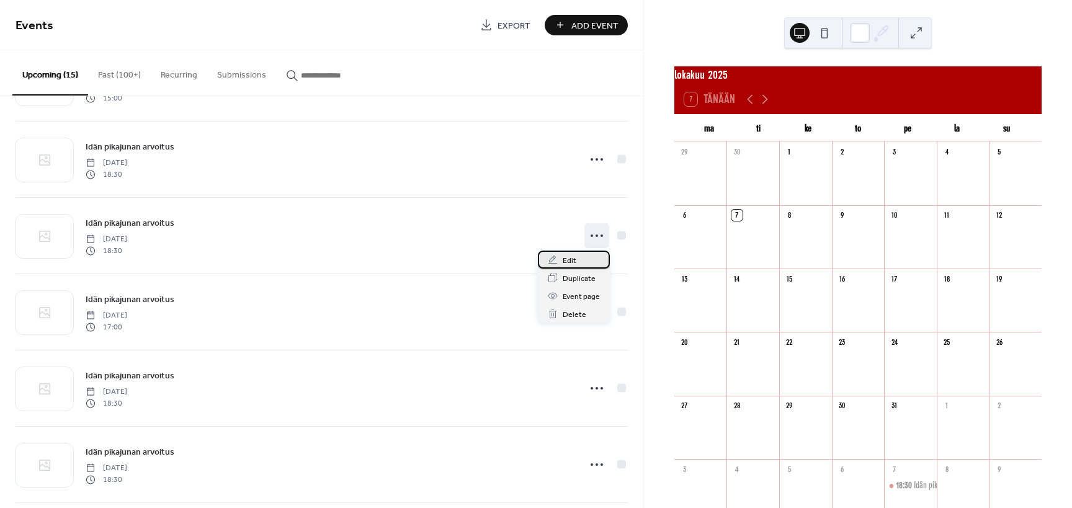
click at [569, 259] on span "Edit" at bounding box center [570, 260] width 14 height 13
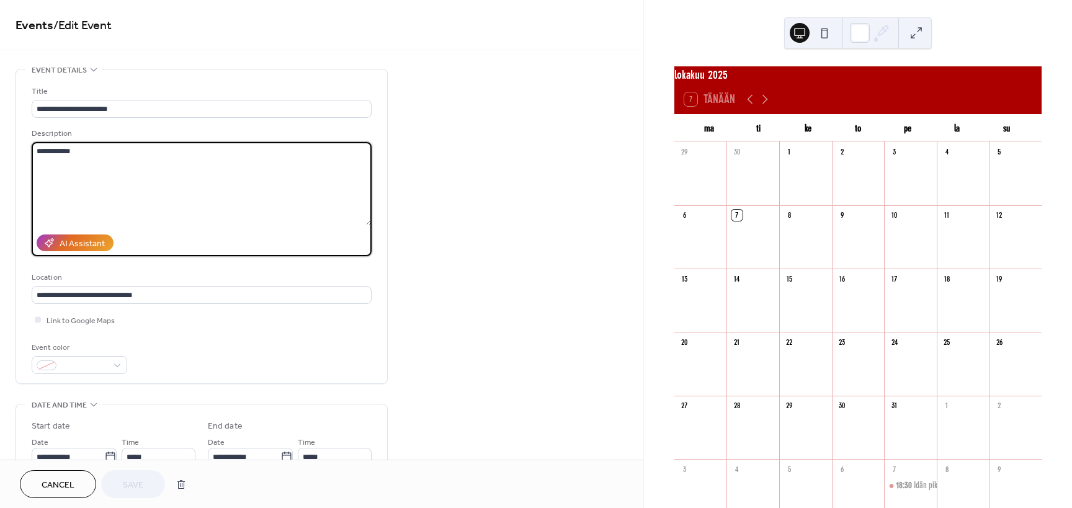
drag, startPoint x: 85, startPoint y: 147, endPoint x: -25, endPoint y: 151, distance: 109.9
click at [32, 151] on textarea "**********" at bounding box center [202, 183] width 340 height 83
paste textarea "*"
type textarea "**********"
drag, startPoint x: 140, startPoint y: 494, endPoint x: 427, endPoint y: 378, distance: 309.8
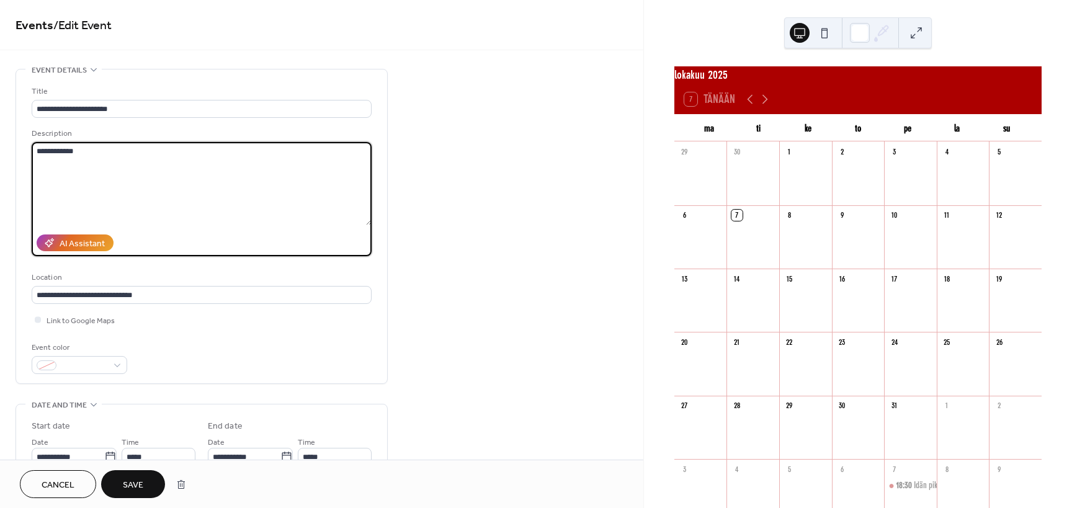
click at [140, 493] on button "Save" at bounding box center [133, 484] width 64 height 28
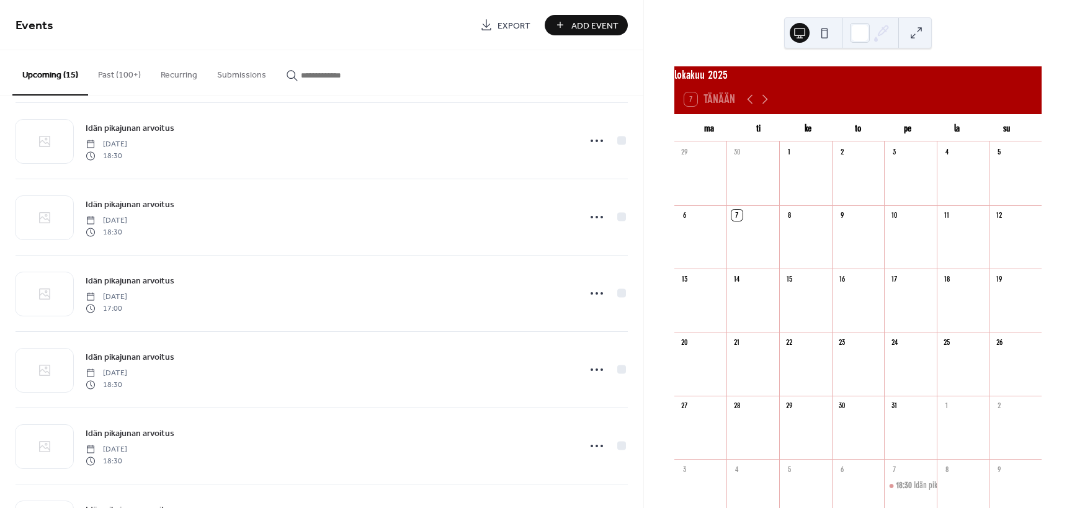
scroll to position [613, 0]
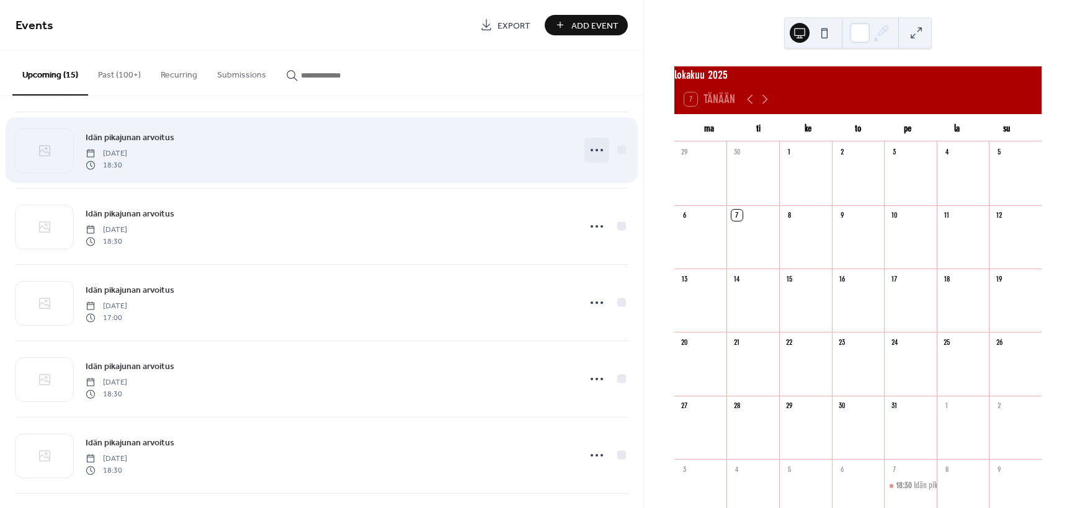
click at [598, 150] on icon at bounding box center [597, 150] width 20 height 20
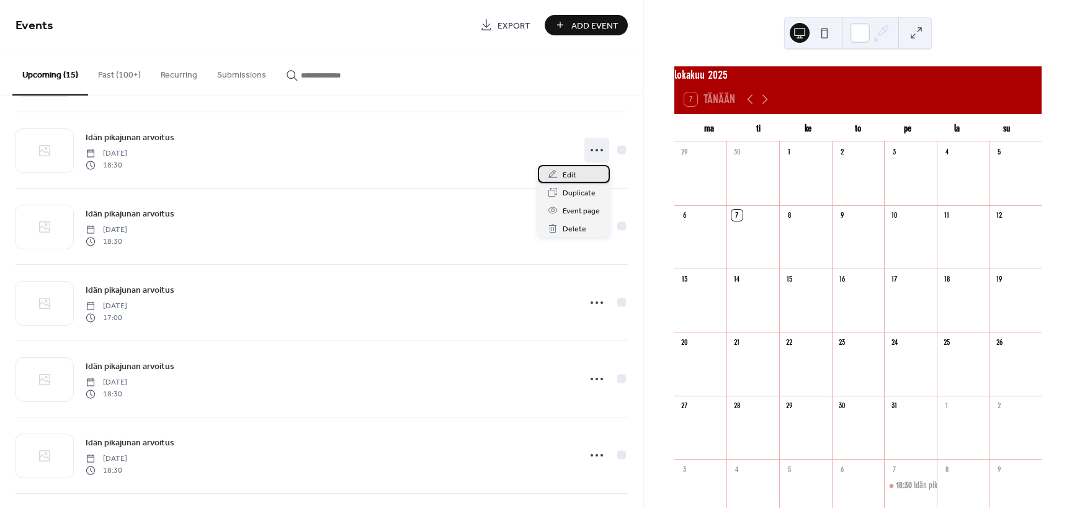
click at [565, 174] on span "Edit" at bounding box center [570, 175] width 14 height 13
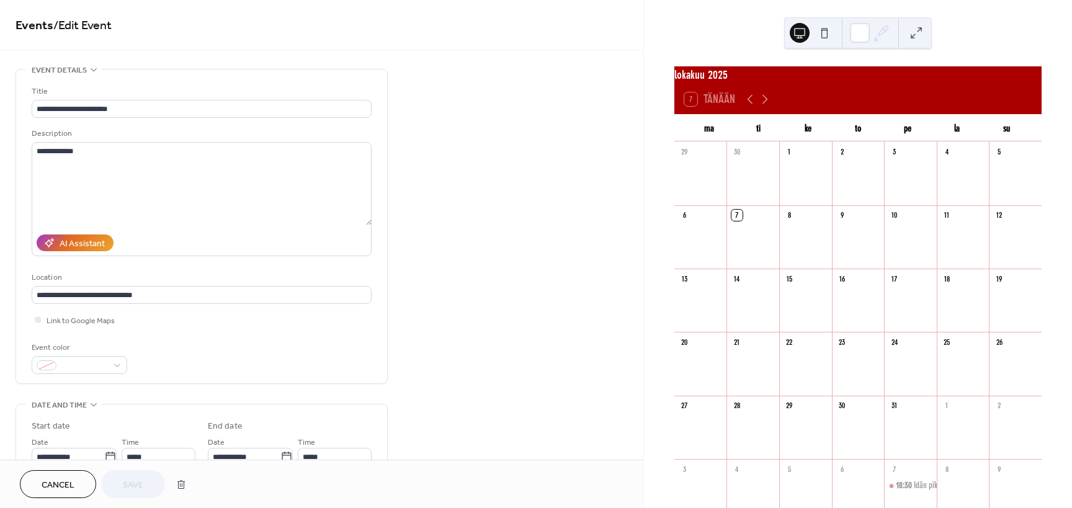
click at [58, 485] on span "Cancel" at bounding box center [58, 485] width 33 height 13
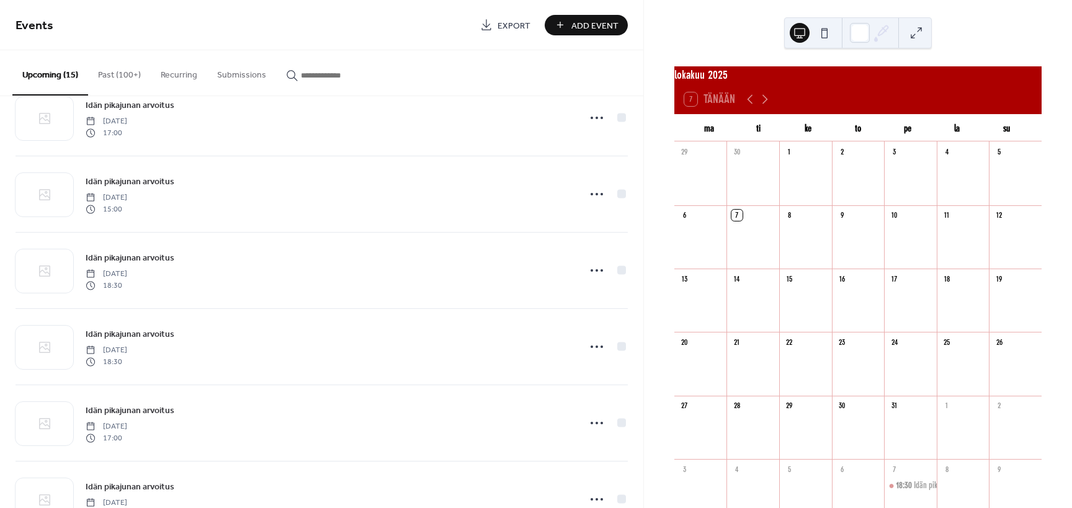
scroll to position [491, 0]
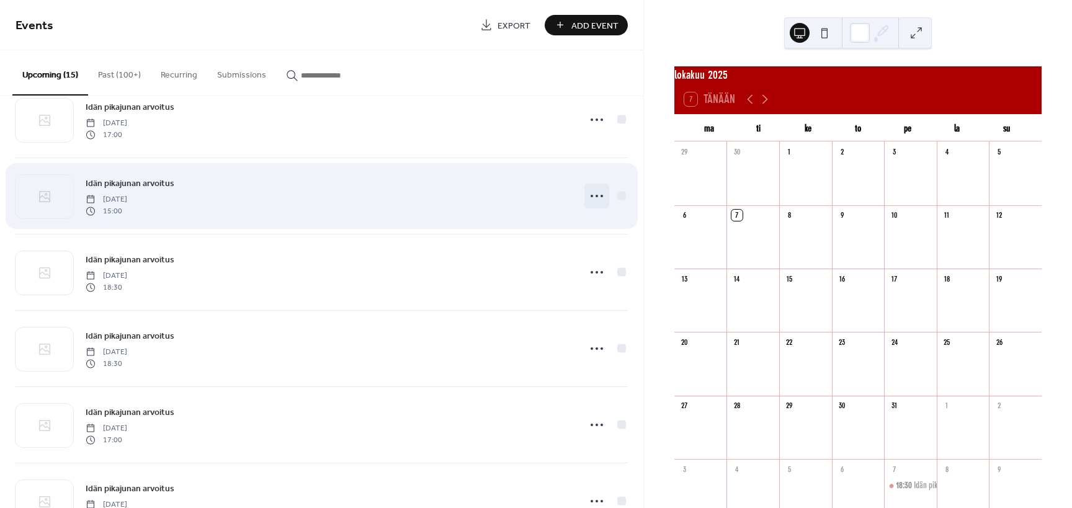
click at [597, 195] on circle at bounding box center [597, 196] width 2 height 2
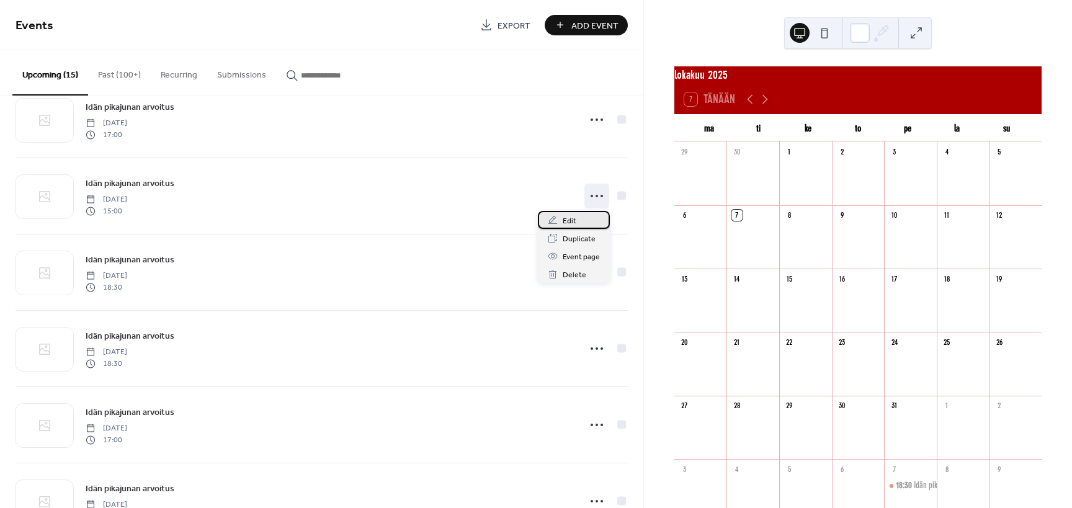
click at [562, 219] on div "Edit" at bounding box center [574, 220] width 72 height 18
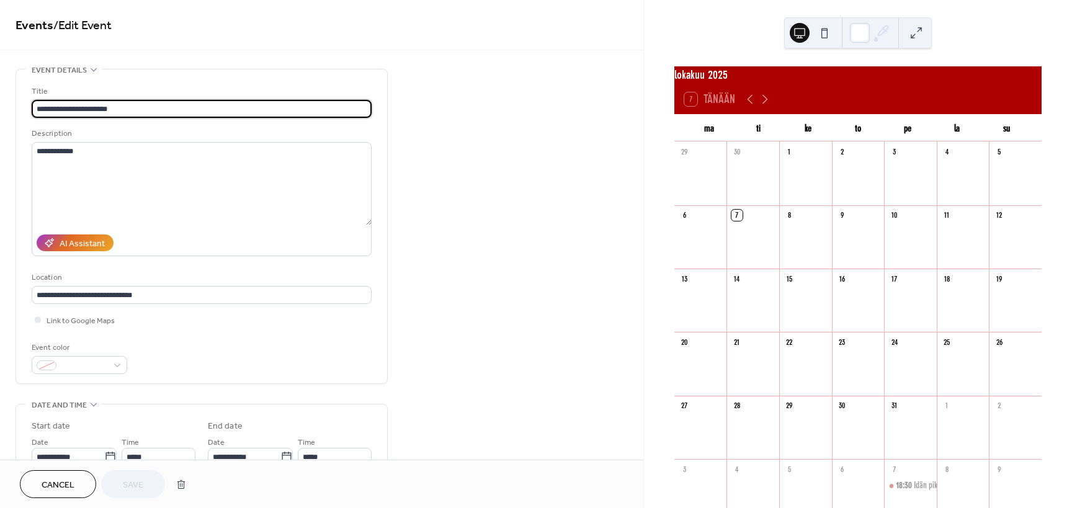
drag, startPoint x: 81, startPoint y: 486, endPoint x: 646, endPoint y: 199, distance: 634.3
click at [79, 485] on button "Cancel" at bounding box center [58, 484] width 76 height 28
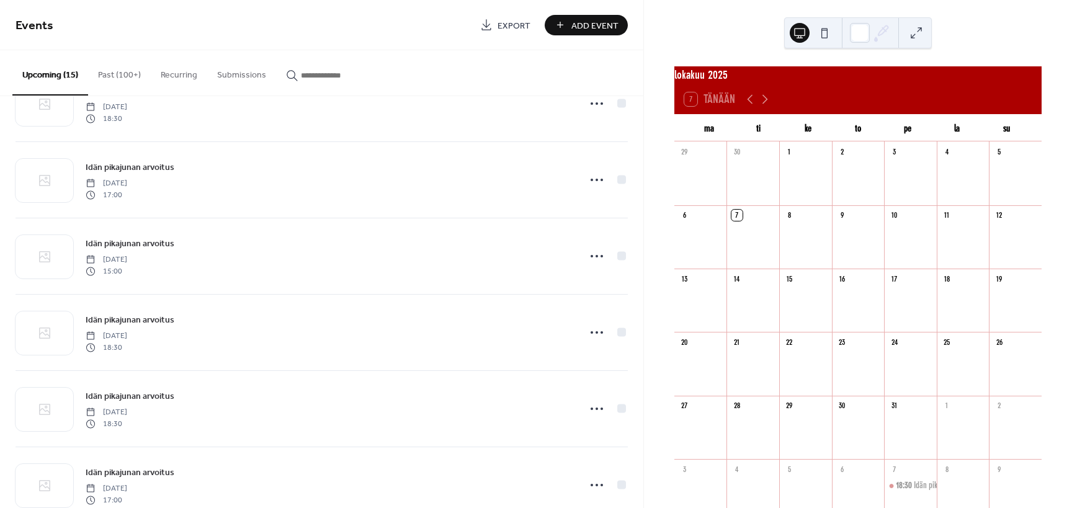
scroll to position [142, 0]
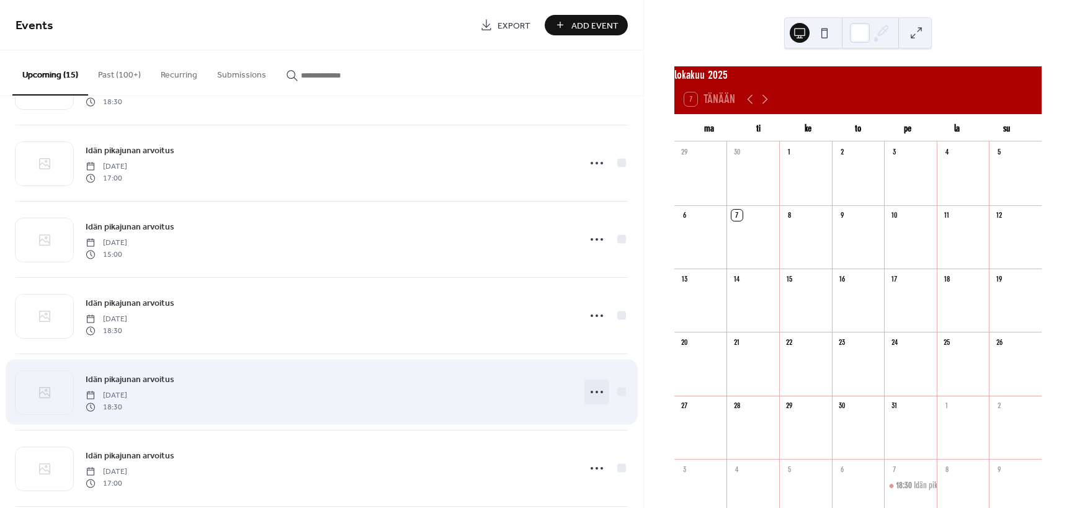
click at [594, 388] on icon at bounding box center [597, 392] width 20 height 20
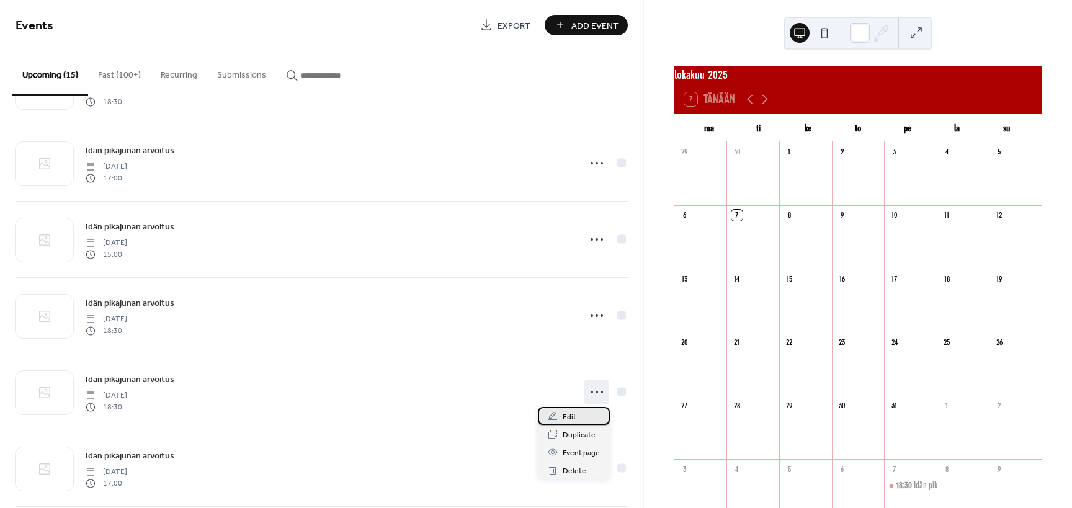
click at [556, 418] on icon at bounding box center [553, 416] width 10 height 10
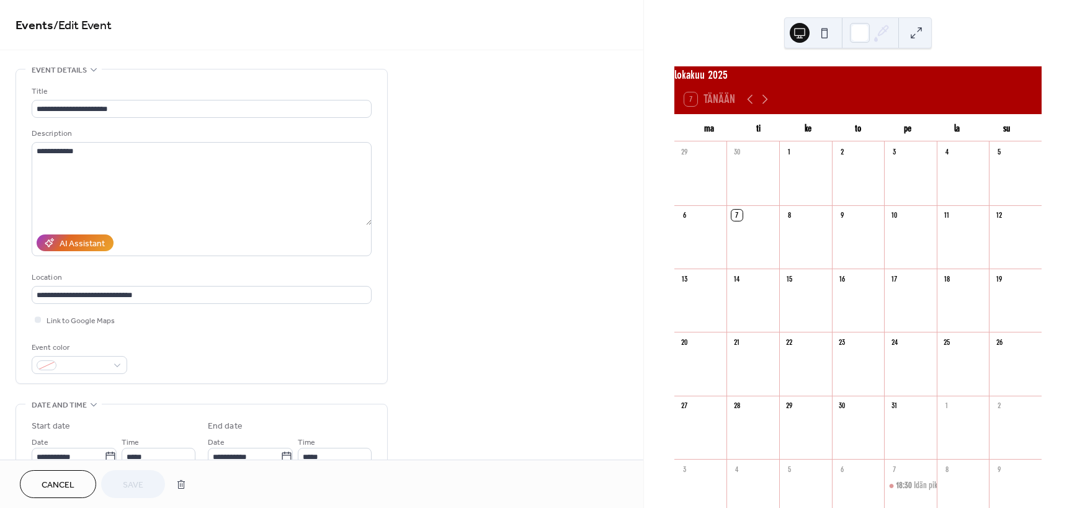
click at [66, 479] on span "Cancel" at bounding box center [58, 485] width 33 height 13
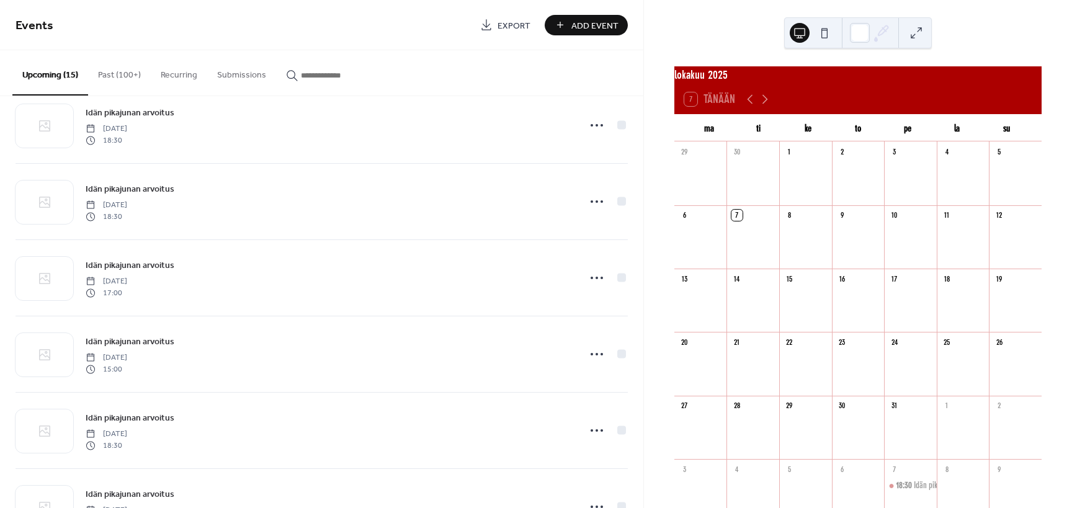
scroll to position [346, 0]
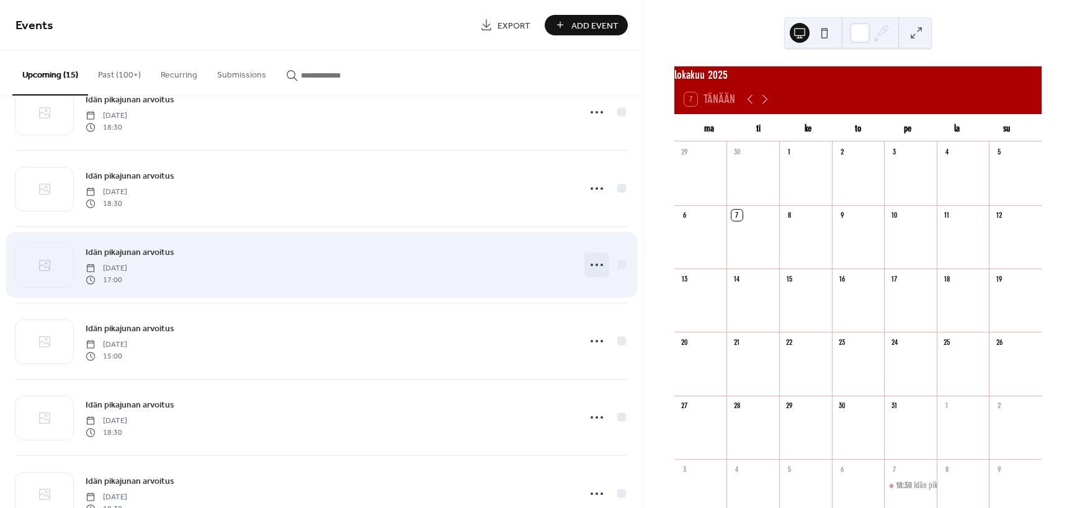
click at [594, 262] on icon at bounding box center [597, 265] width 20 height 20
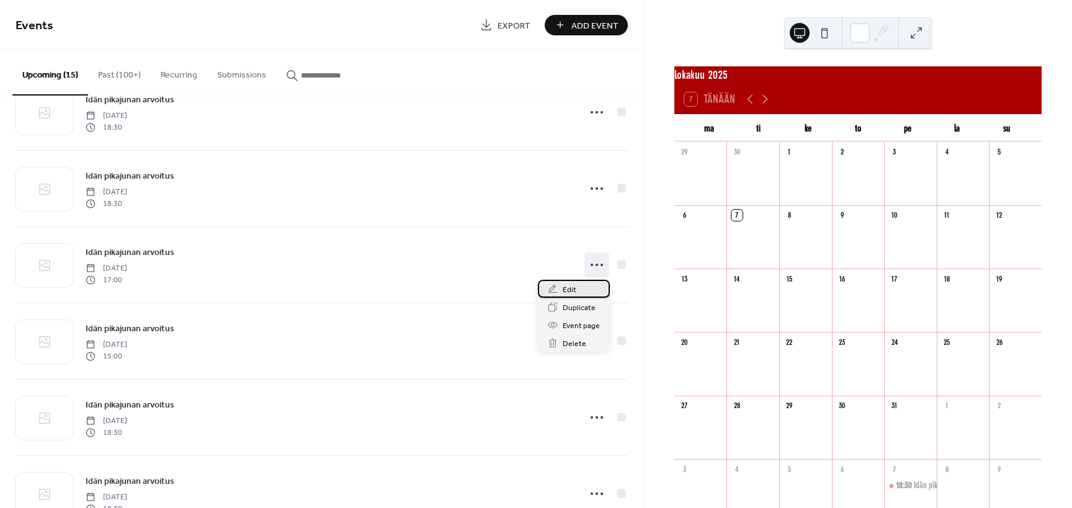
click at [575, 290] on span "Edit" at bounding box center [570, 290] width 14 height 13
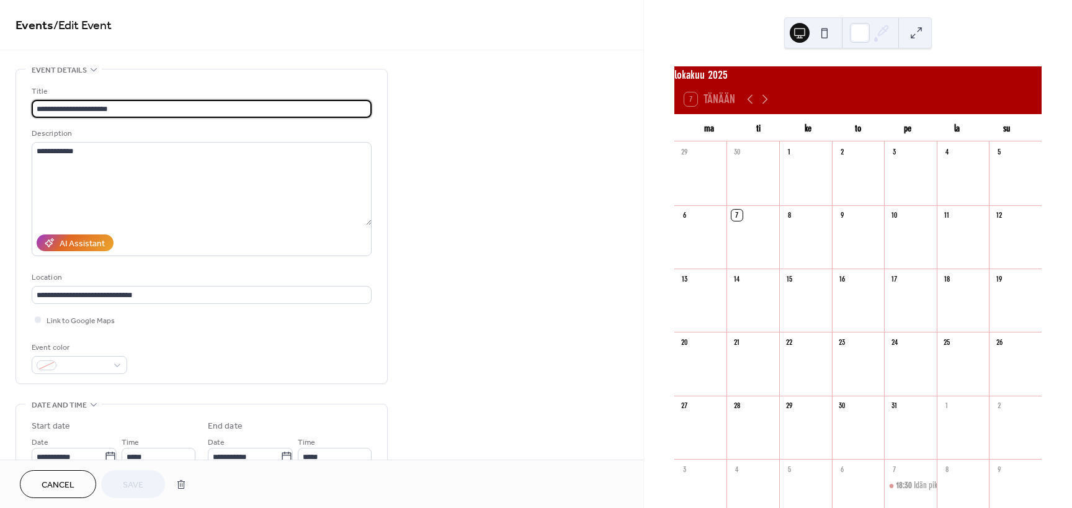
click at [66, 492] on span "Cancel" at bounding box center [58, 485] width 33 height 13
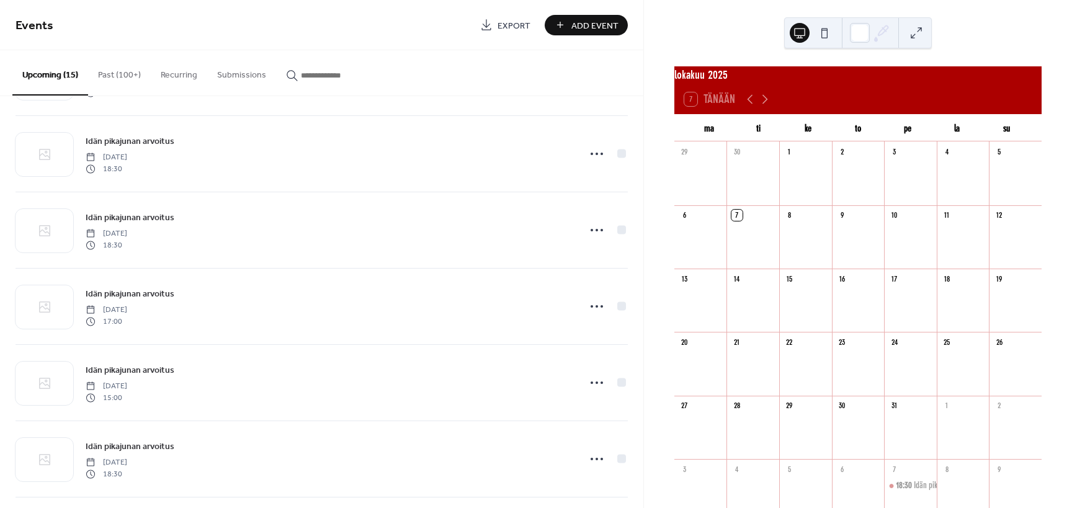
scroll to position [307, 0]
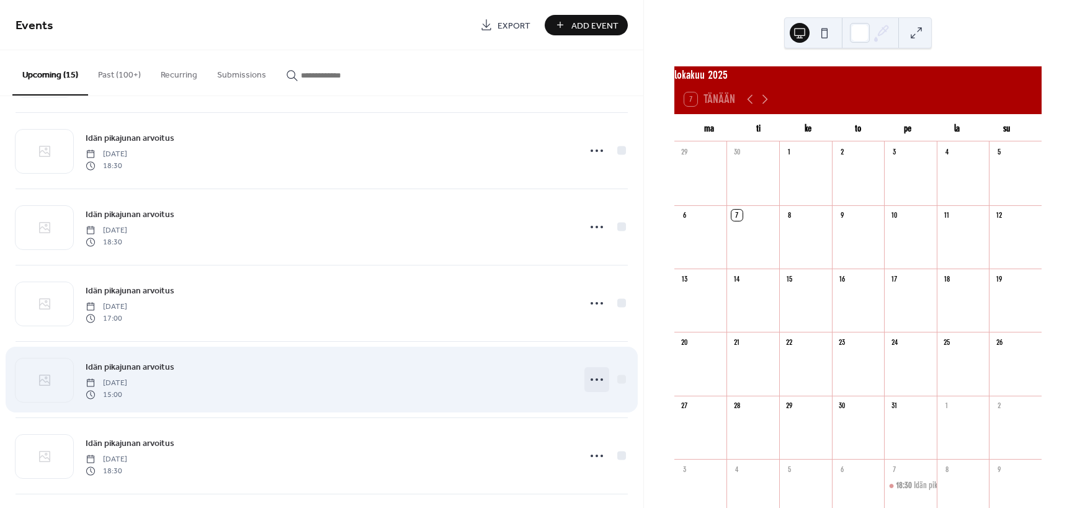
click at [597, 377] on icon at bounding box center [597, 380] width 20 height 20
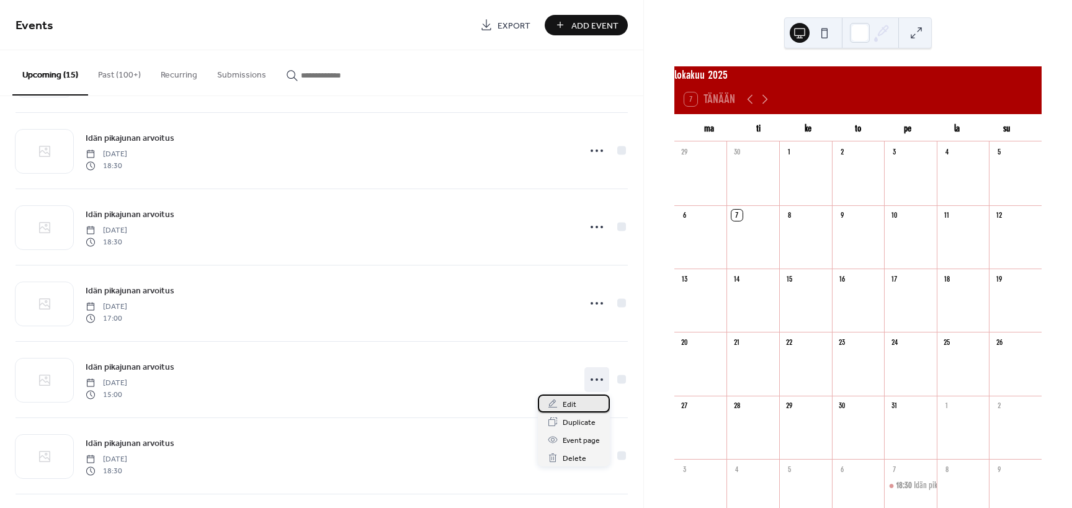
click at [564, 403] on span "Edit" at bounding box center [570, 404] width 14 height 13
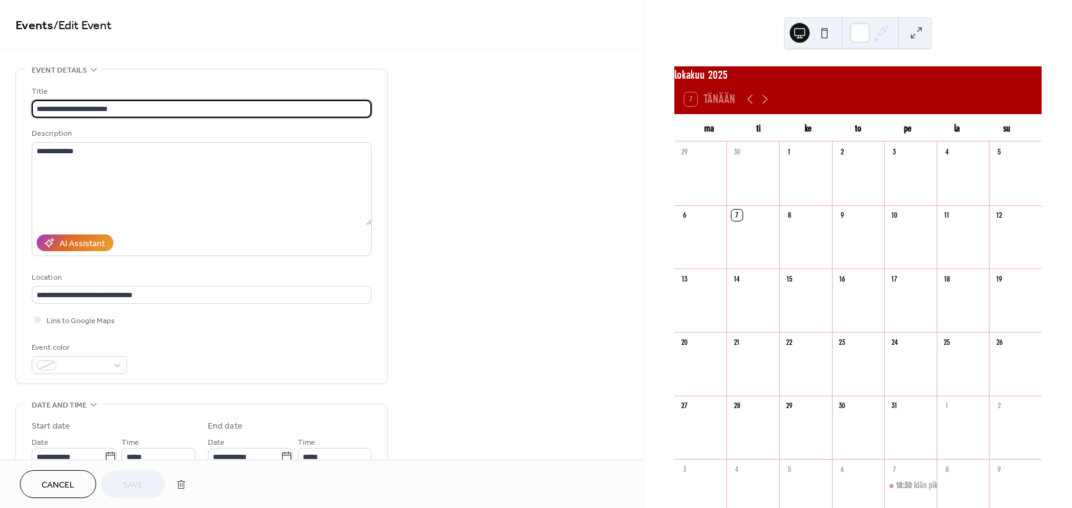
click at [71, 486] on span "Cancel" at bounding box center [58, 485] width 33 height 13
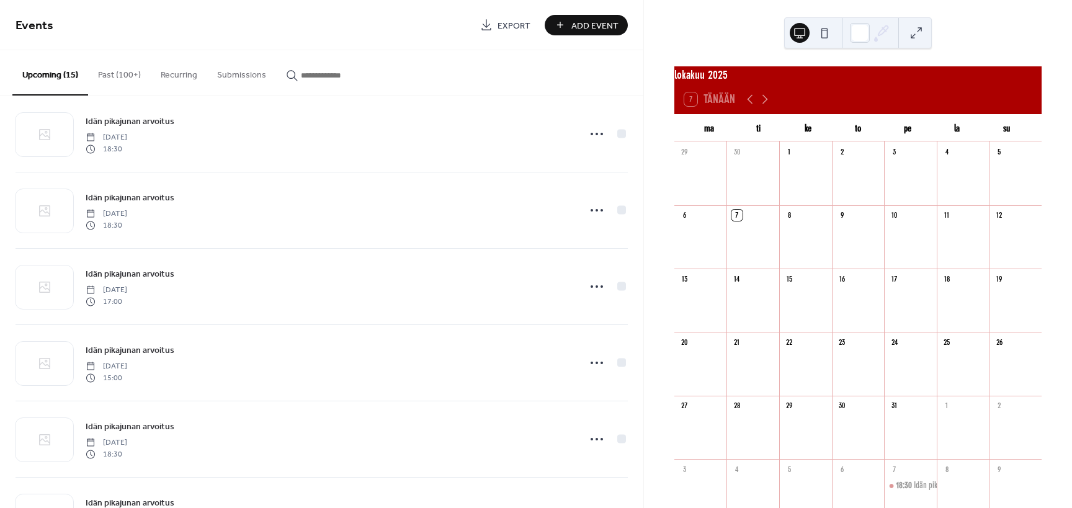
scroll to position [328, 0]
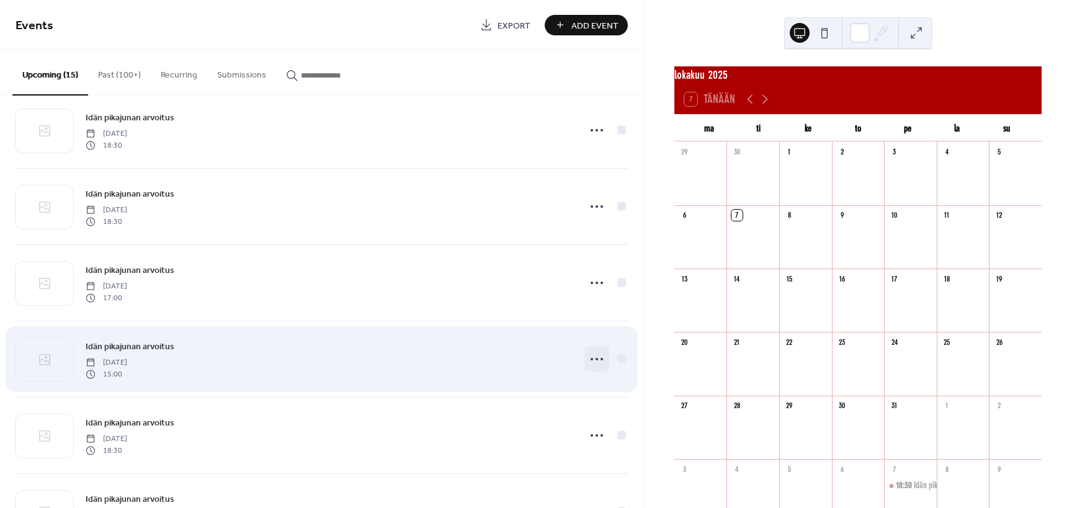
click at [594, 354] on icon at bounding box center [597, 359] width 20 height 20
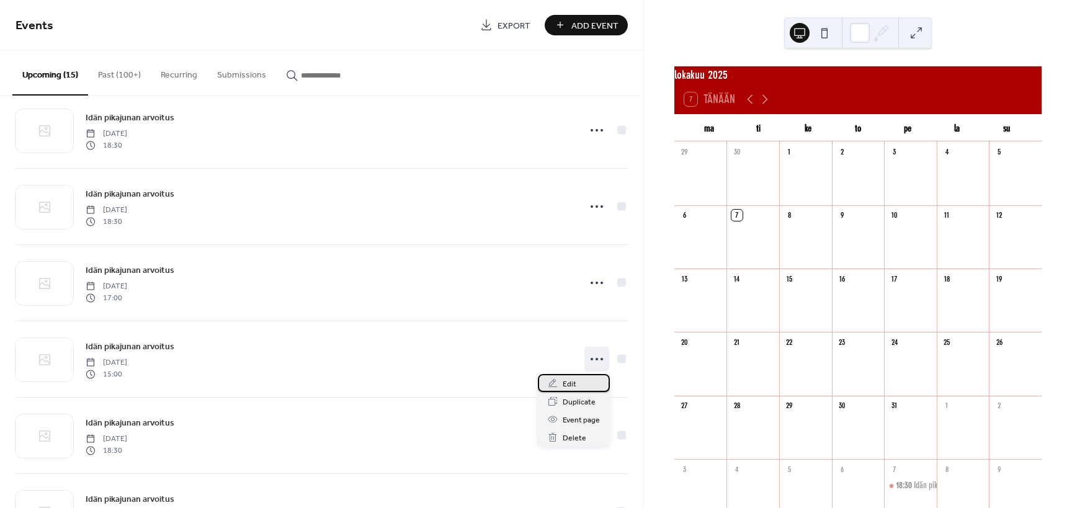
click at [565, 382] on span "Edit" at bounding box center [570, 384] width 14 height 13
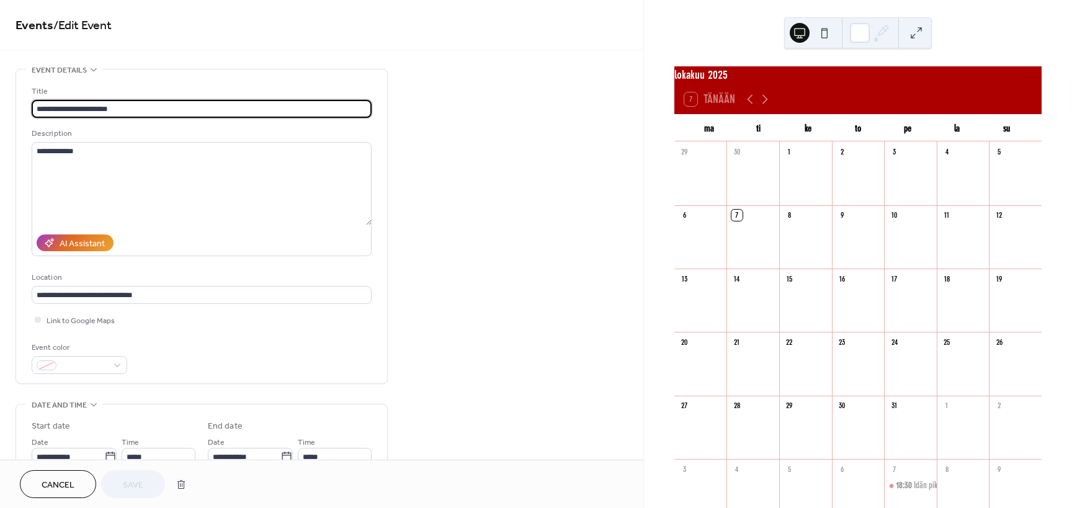
click at [61, 486] on span "Cancel" at bounding box center [58, 485] width 33 height 13
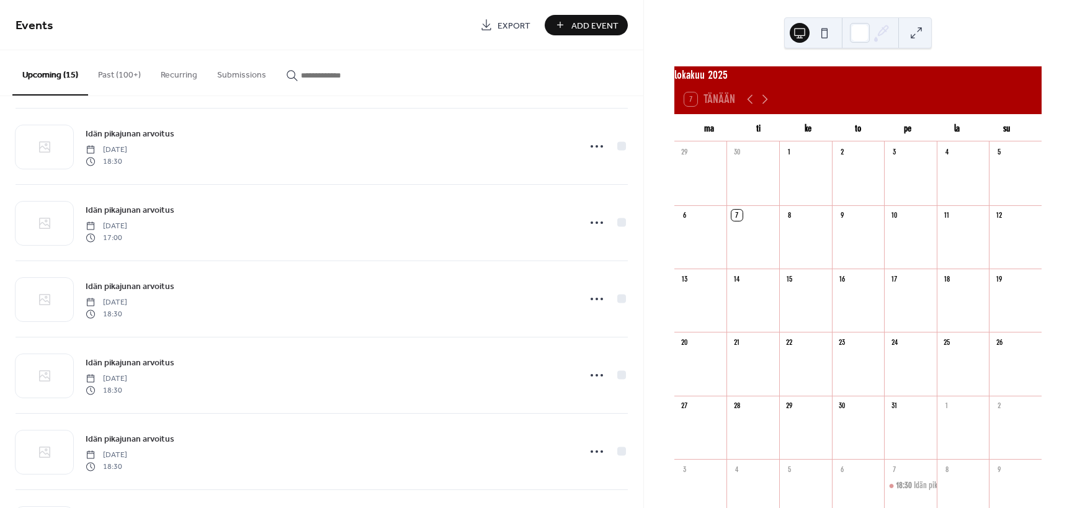
scroll to position [675, 0]
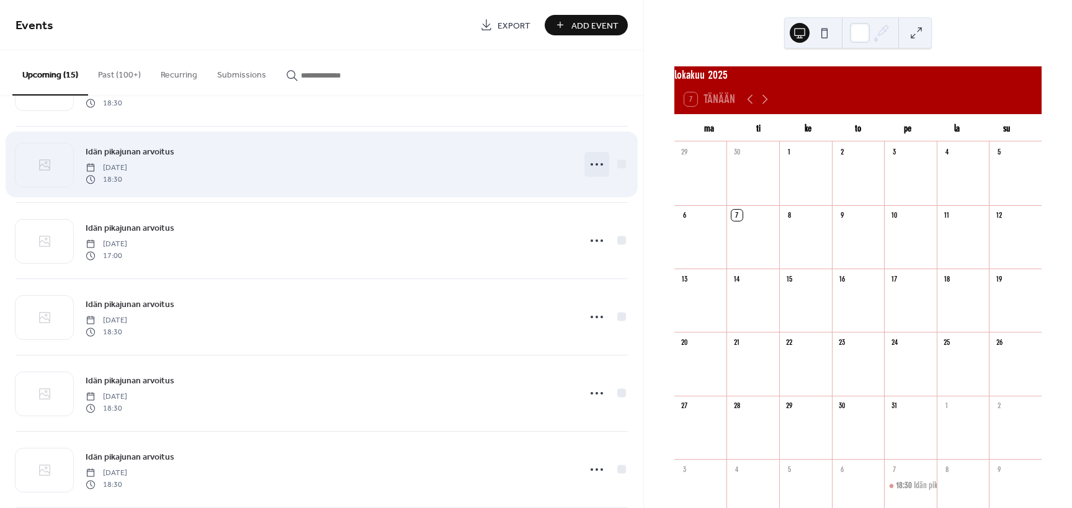
click at [594, 160] on icon at bounding box center [597, 164] width 20 height 20
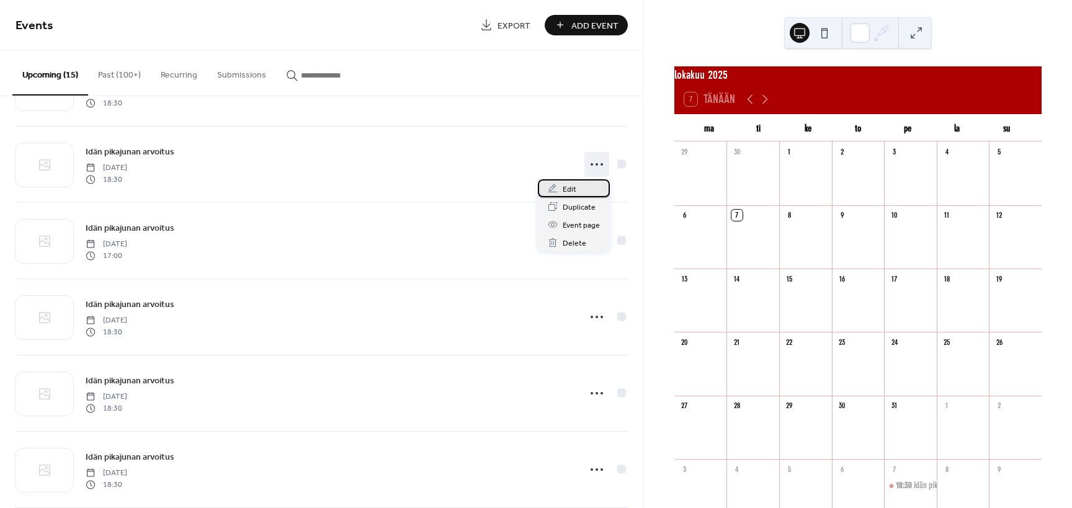
click at [568, 188] on span "Edit" at bounding box center [570, 189] width 14 height 13
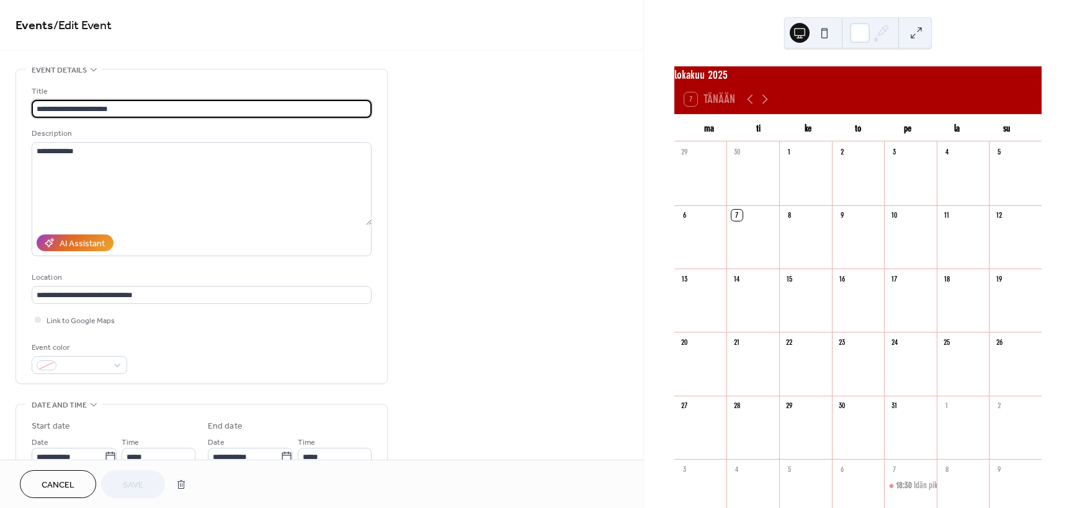
click at [51, 480] on span "Cancel" at bounding box center [58, 485] width 33 height 13
